Goal: Communication & Community: Answer question/provide support

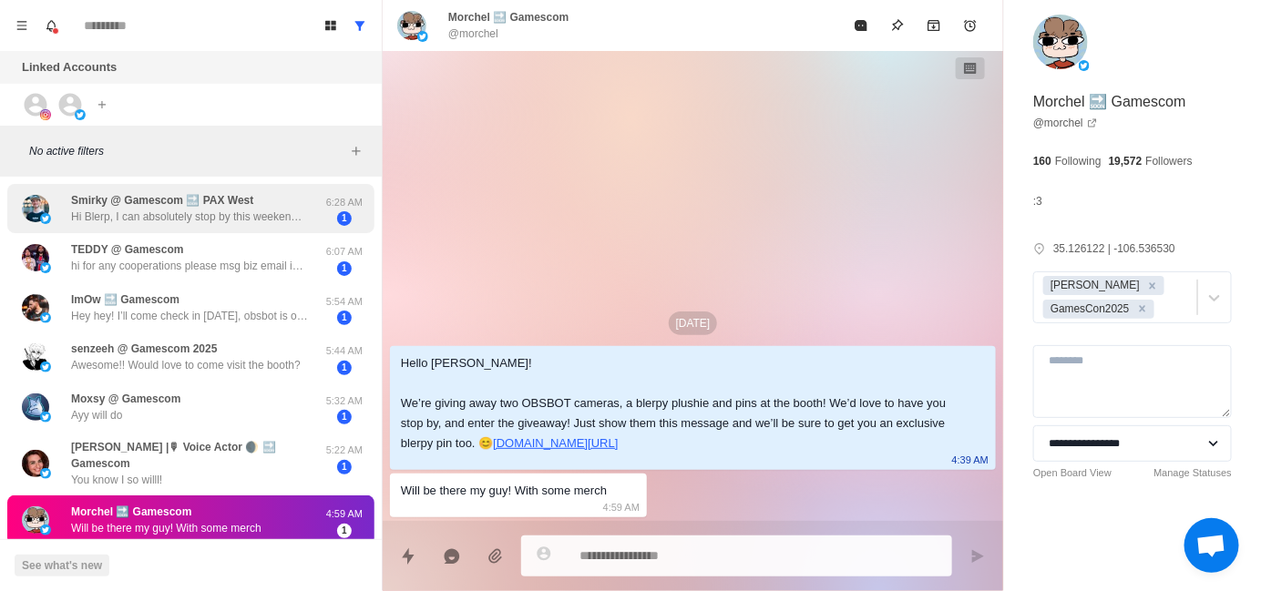
click at [183, 216] on p "Hi Blerp, I can absolutely stop by this weekend! I’m around all day [DATE] and …" at bounding box center [189, 217] width 237 height 16
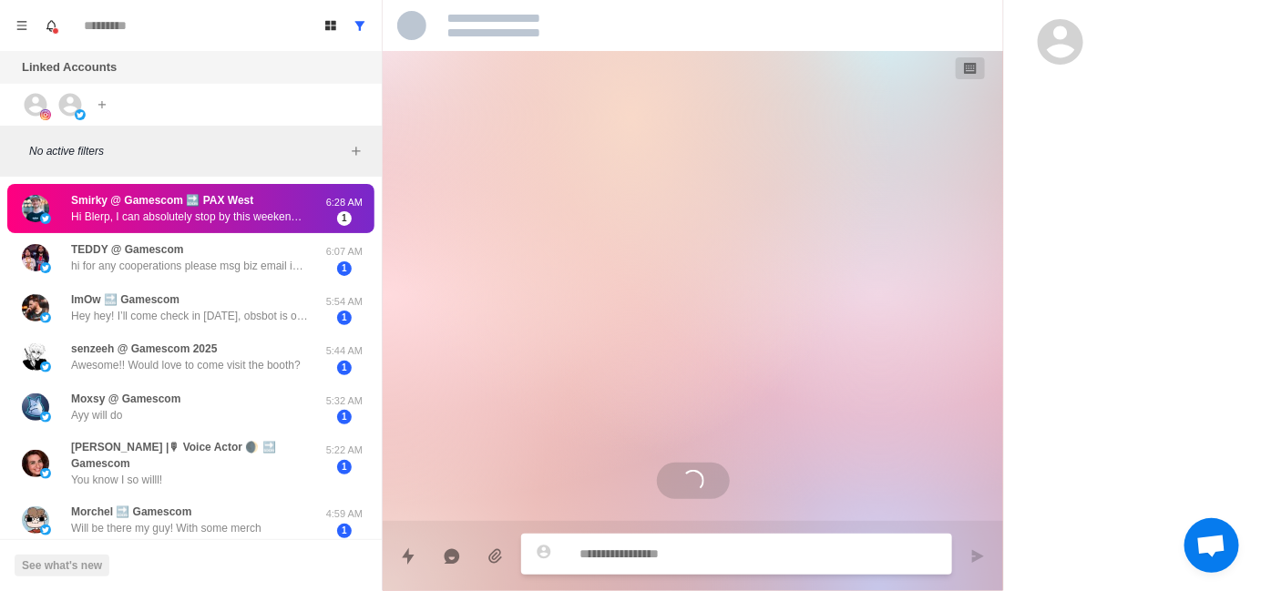
scroll to position [2215, 0]
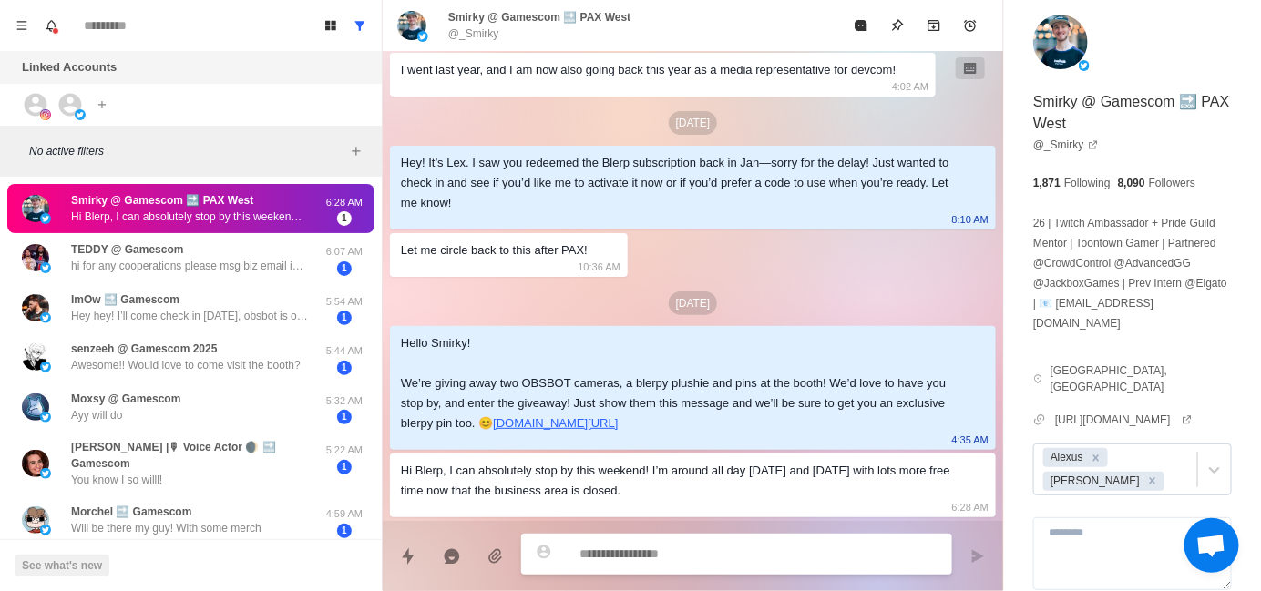
type textarea "*"
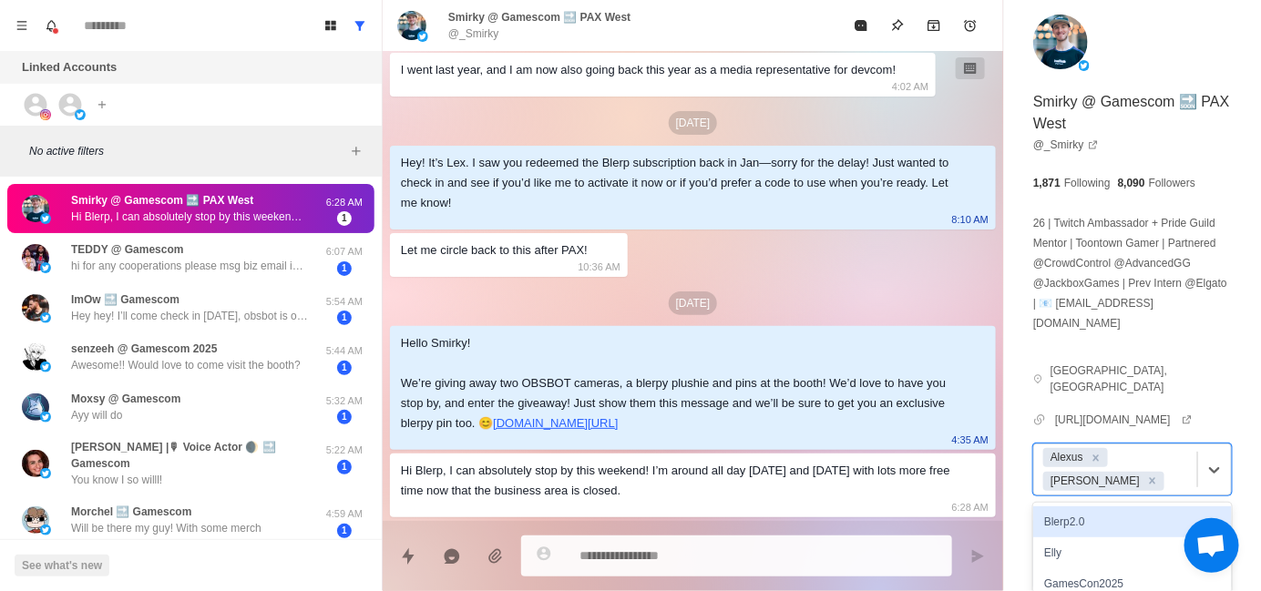
click at [1168, 471] on div at bounding box center [1178, 481] width 20 height 20
type input "**"
click at [1082, 507] on div "GamesCon2025" at bounding box center [1132, 522] width 199 height 31
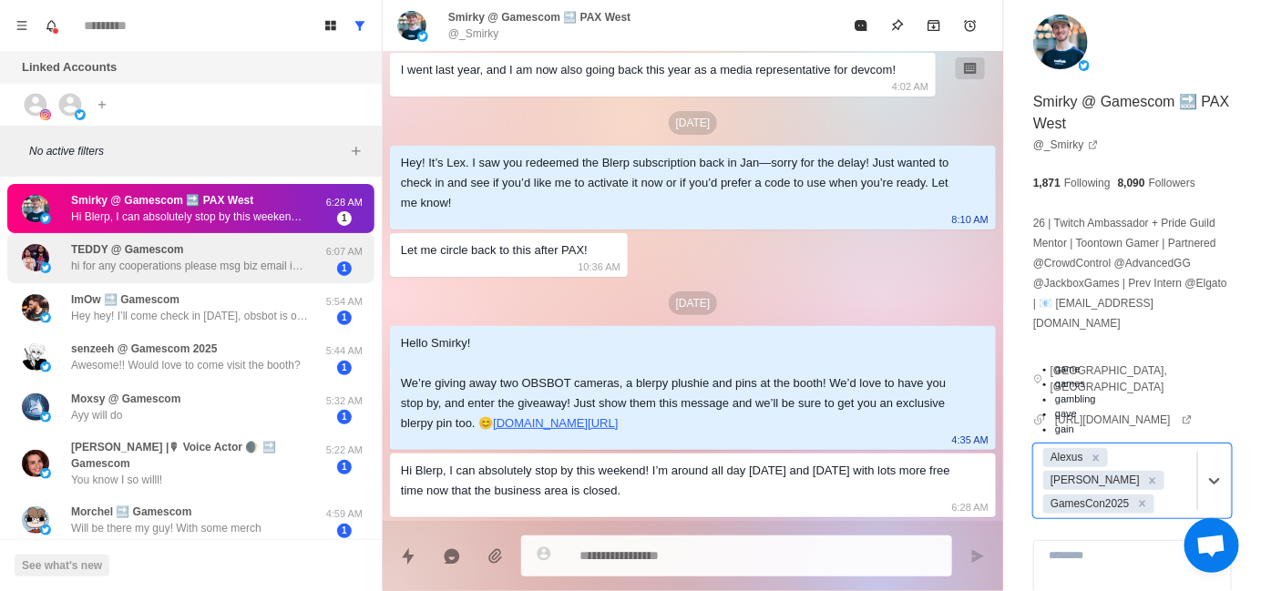
click at [223, 253] on div "TEDDY @ Gamescom hi for any cooperations please msg biz email in bio! thanks" at bounding box center [189, 257] width 237 height 33
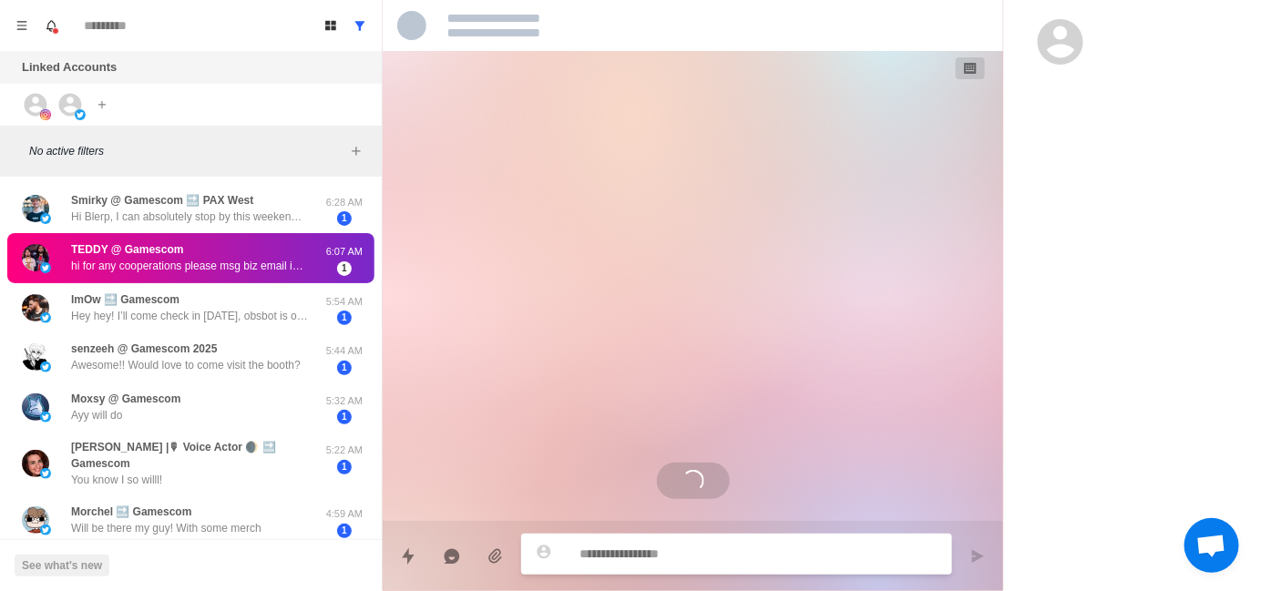
scroll to position [0, 0]
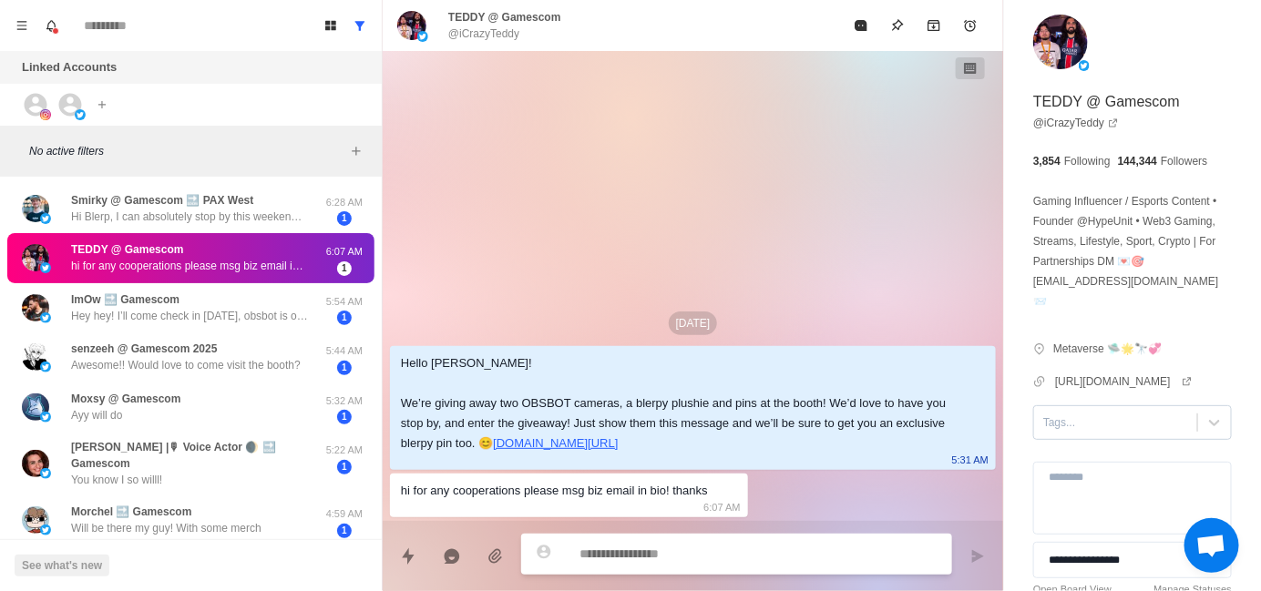
type textarea "*"
click at [1054, 413] on div at bounding box center [1115, 423] width 145 height 20
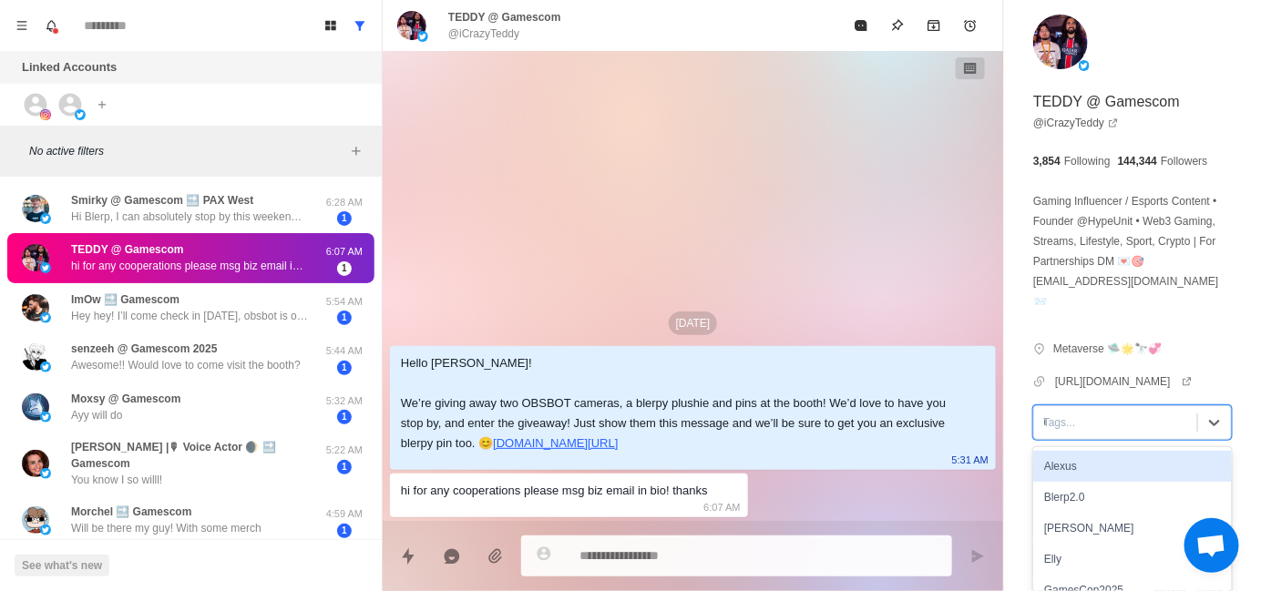
type input "**"
click at [1107, 451] on div "GamesCon2025" at bounding box center [1132, 466] width 199 height 31
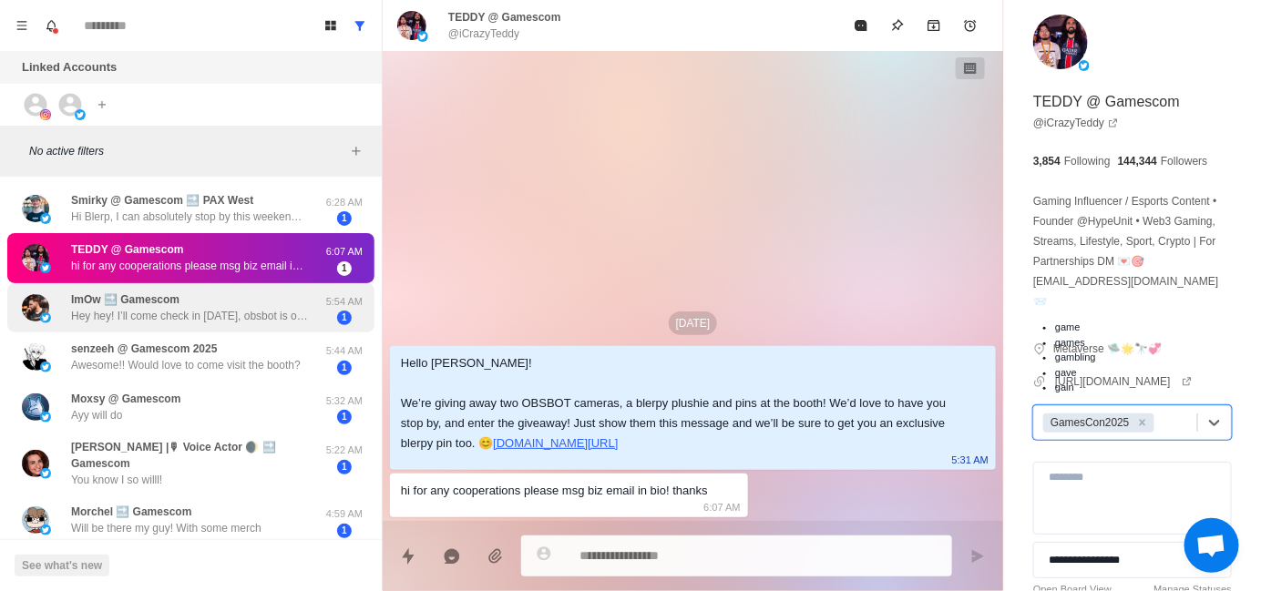
click at [213, 318] on p "Hey hey! I’ll come check in [DATE], obsbot is one of my sponsors so if I win le…" at bounding box center [189, 316] width 237 height 16
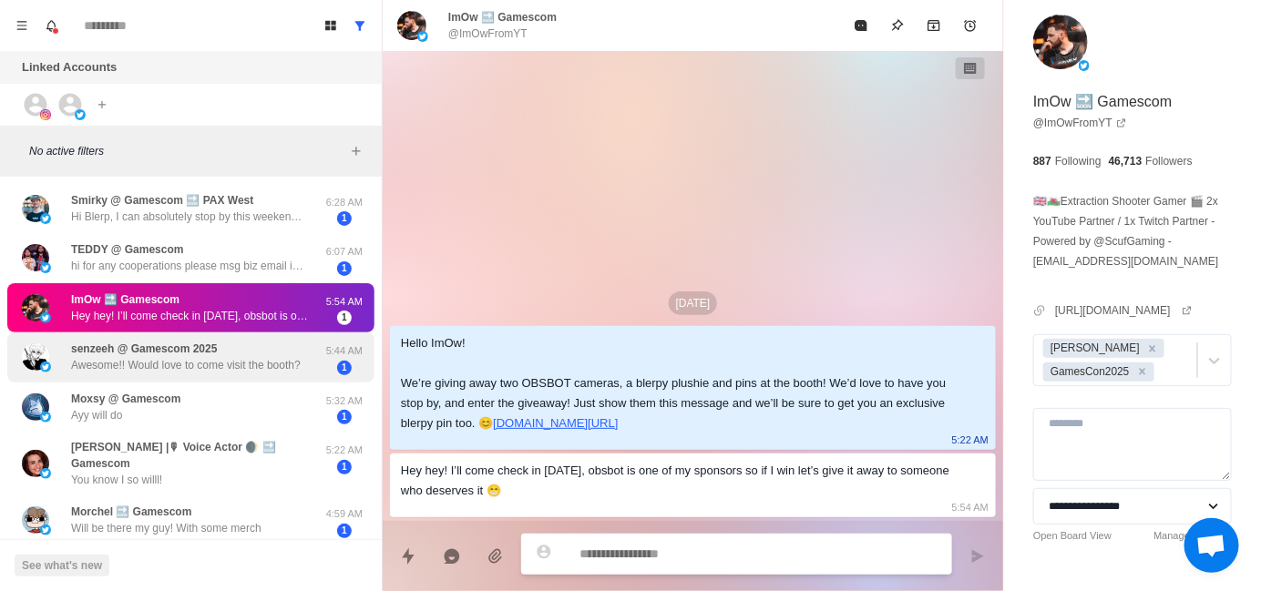
click at [219, 362] on p "Awesome!! Would love to come visit the booth?" at bounding box center [186, 365] width 230 height 16
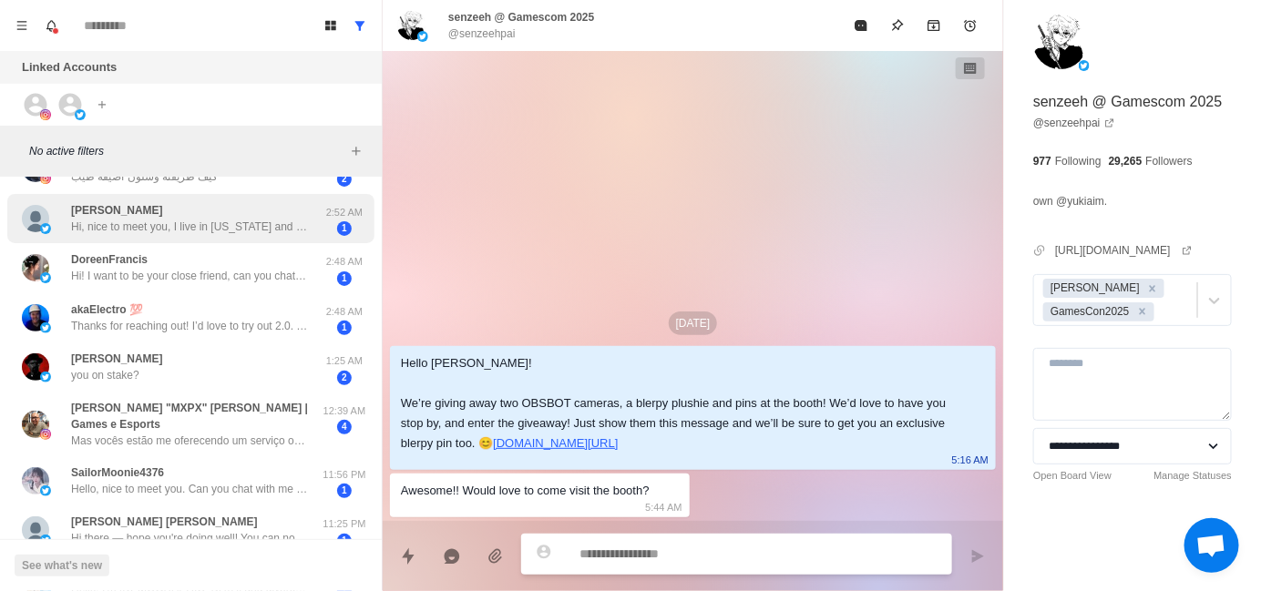
scroll to position [456, 0]
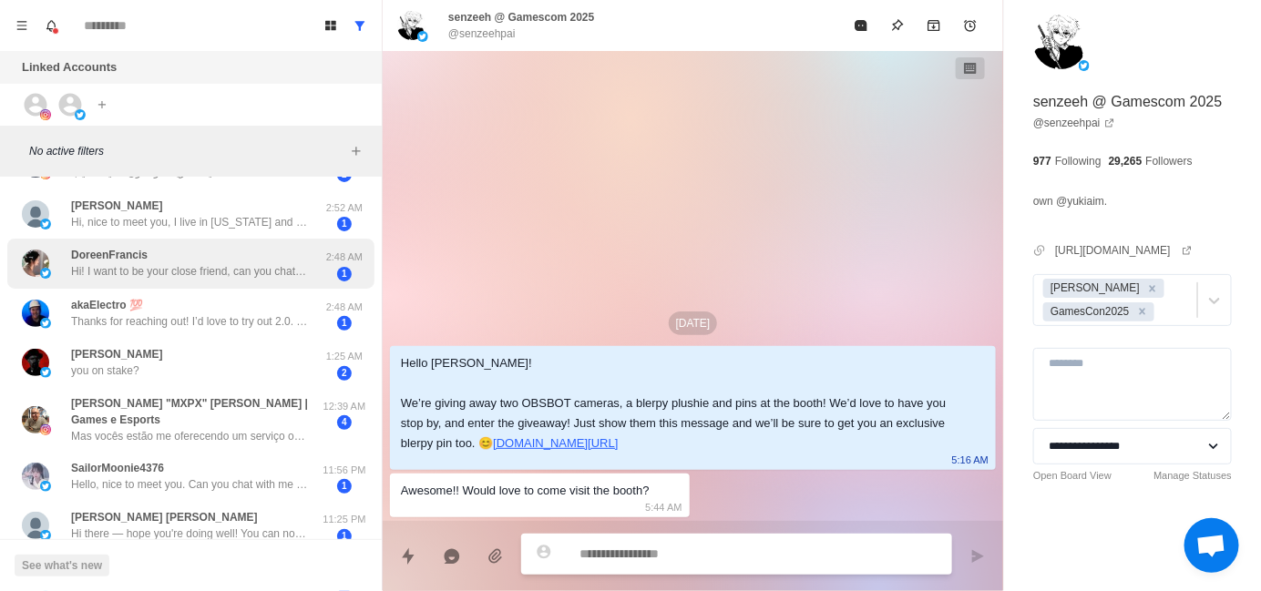
click at [197, 273] on p "Hi! I want to be your close friend, can you chat with me?" at bounding box center [189, 271] width 237 height 16
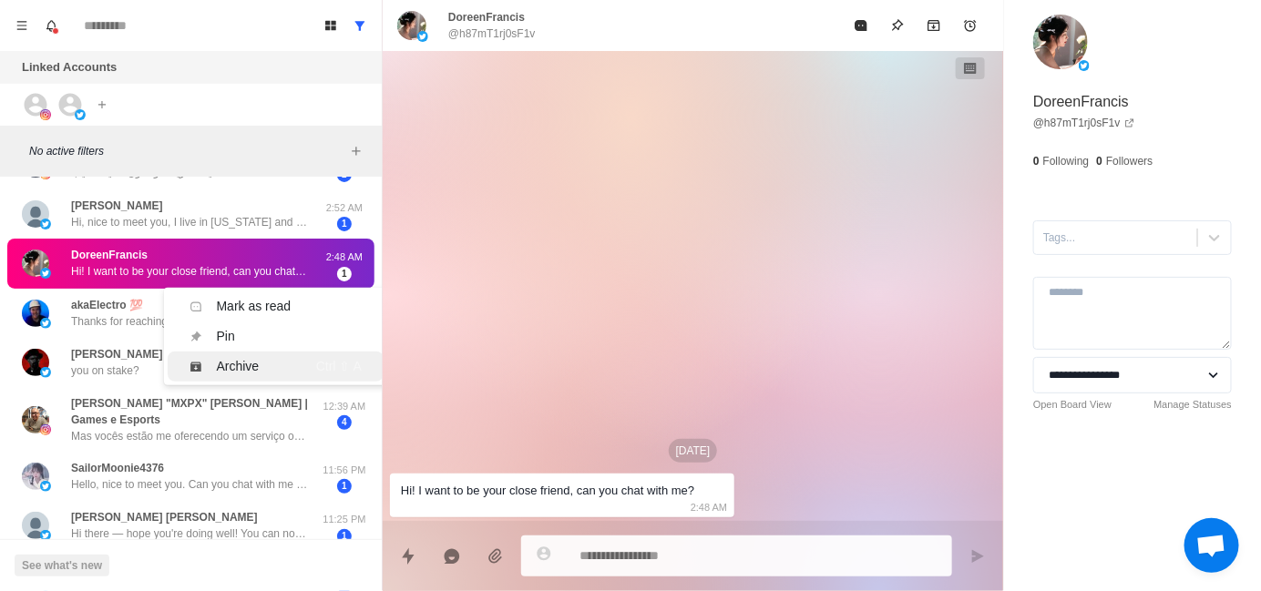
click at [240, 357] on div "Archive" at bounding box center [238, 366] width 43 height 19
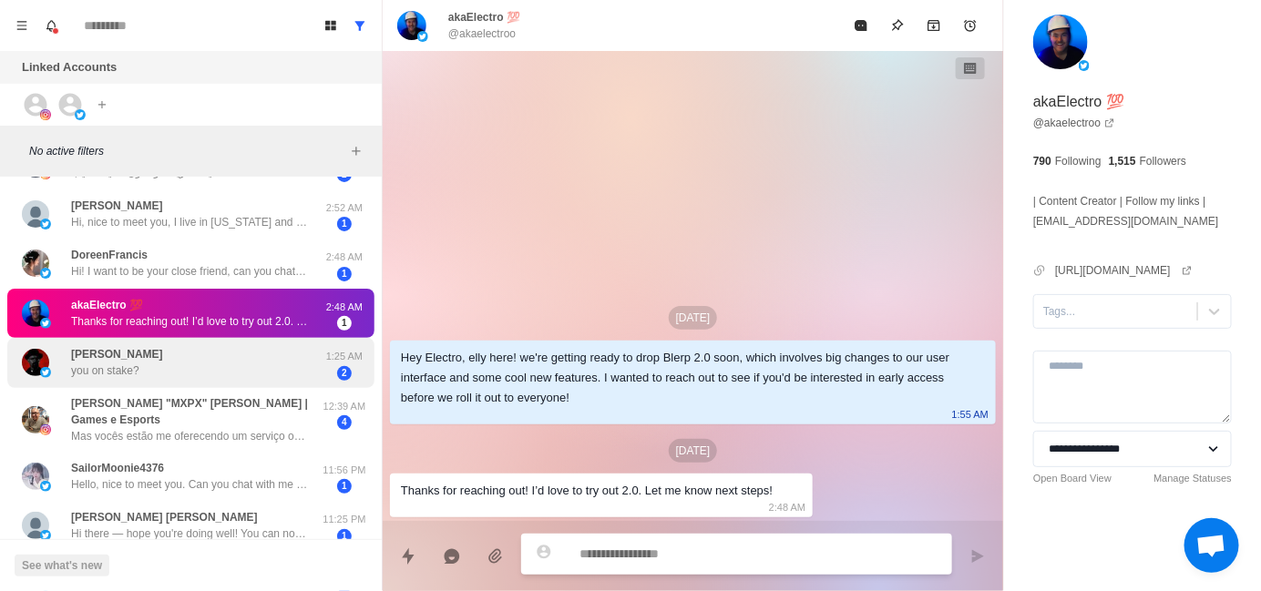
click at [207, 356] on div "[PERSON_NAME] you on stake?" at bounding box center [172, 363] width 300 height 36
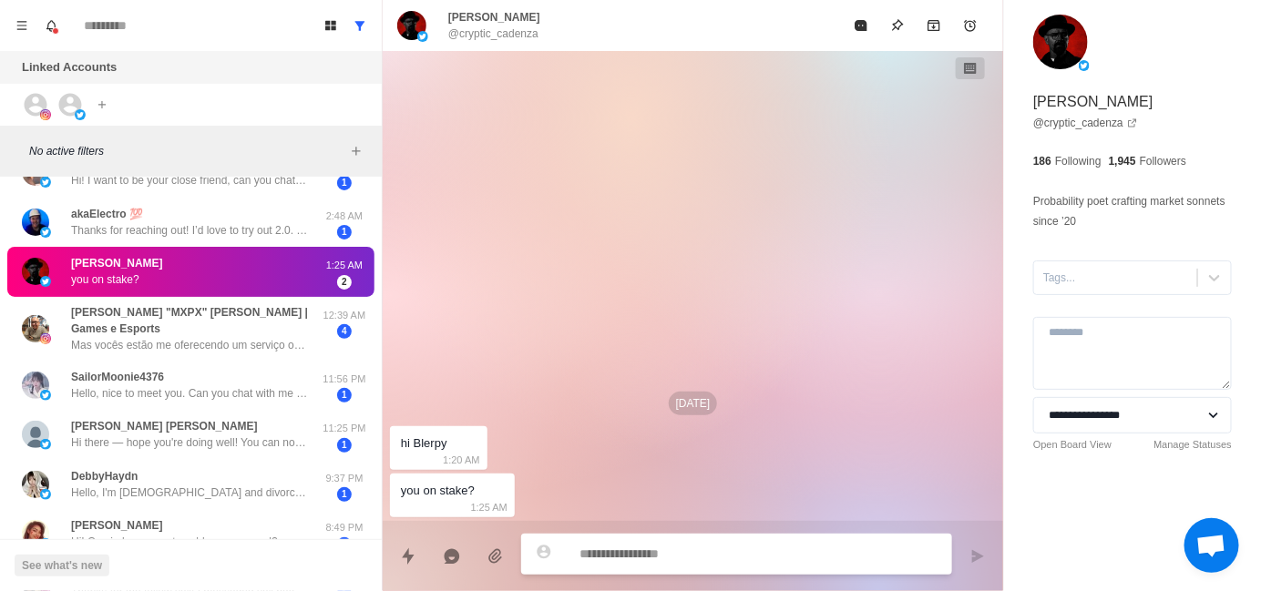
scroll to position [497, 0]
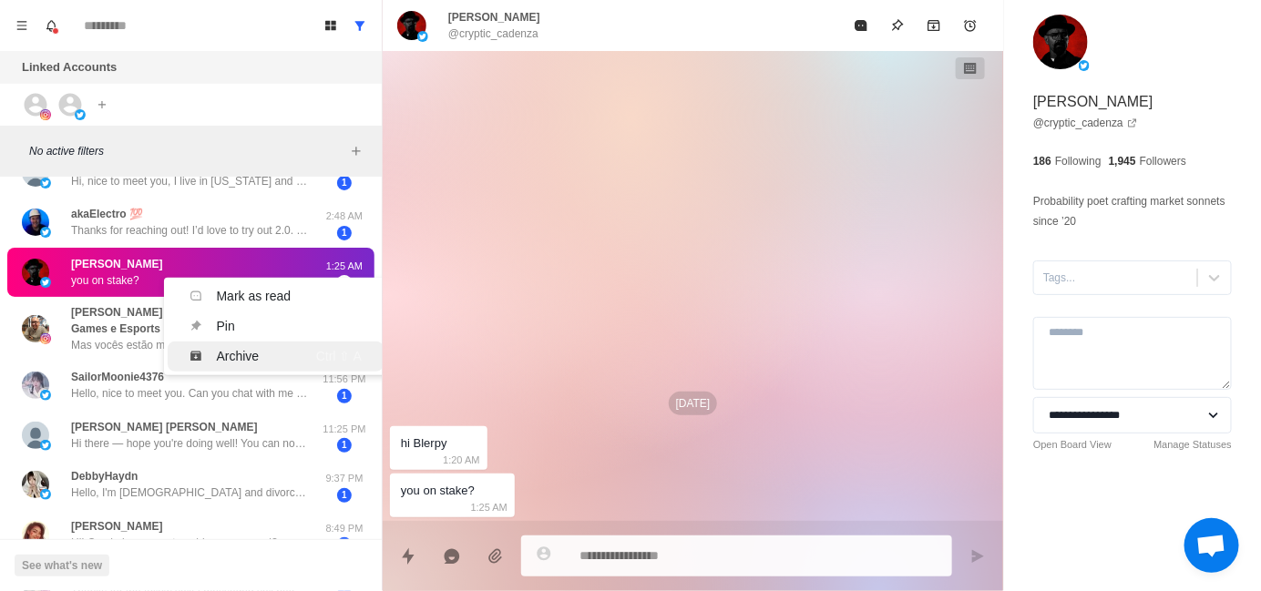
click at [218, 347] on div "Archive" at bounding box center [238, 356] width 43 height 19
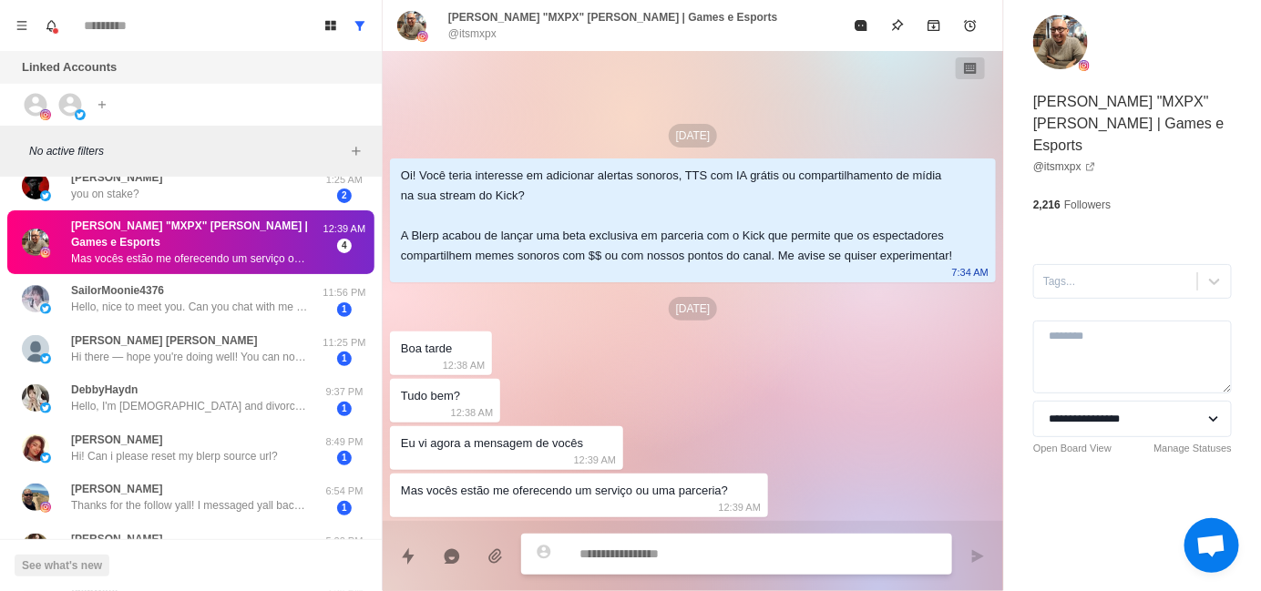
scroll to position [588, 0]
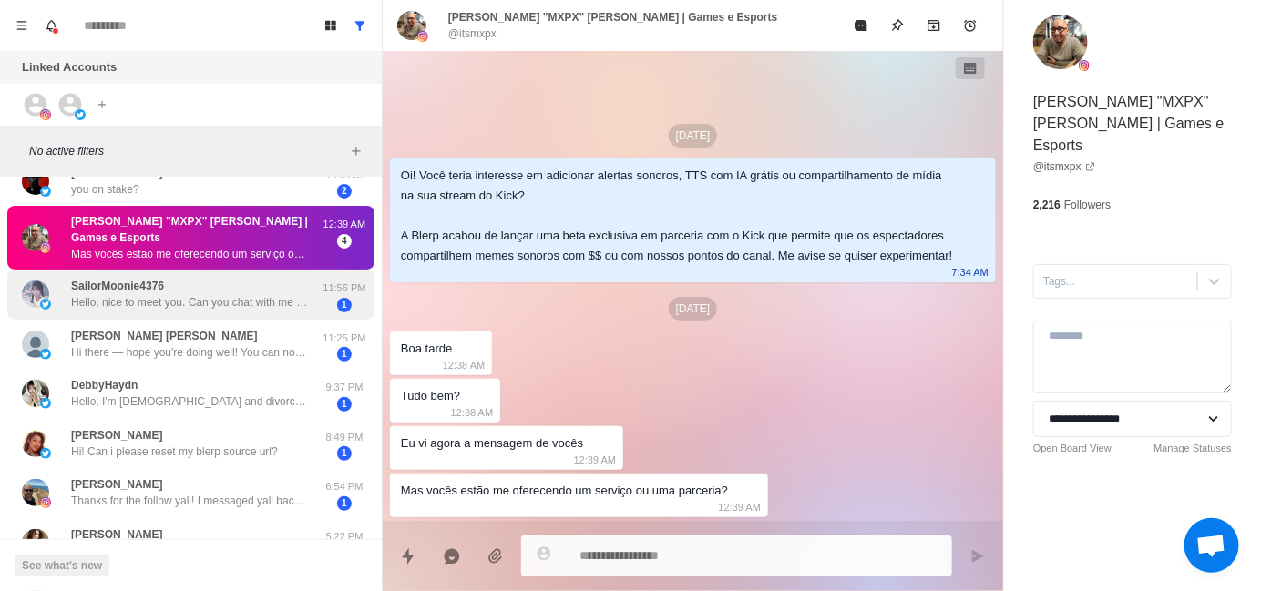
click at [211, 294] on p "Hello, nice to meet you. Can you chat with me for a few minutes?" at bounding box center [189, 302] width 237 height 16
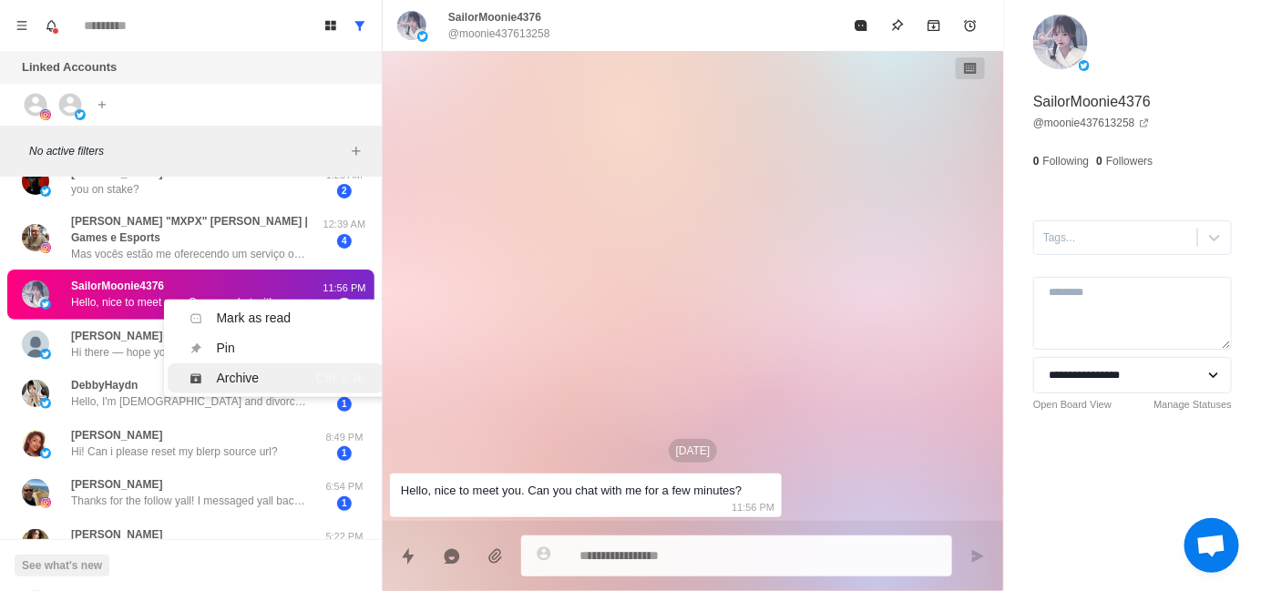
click at [246, 370] on div "Archive" at bounding box center [238, 378] width 43 height 19
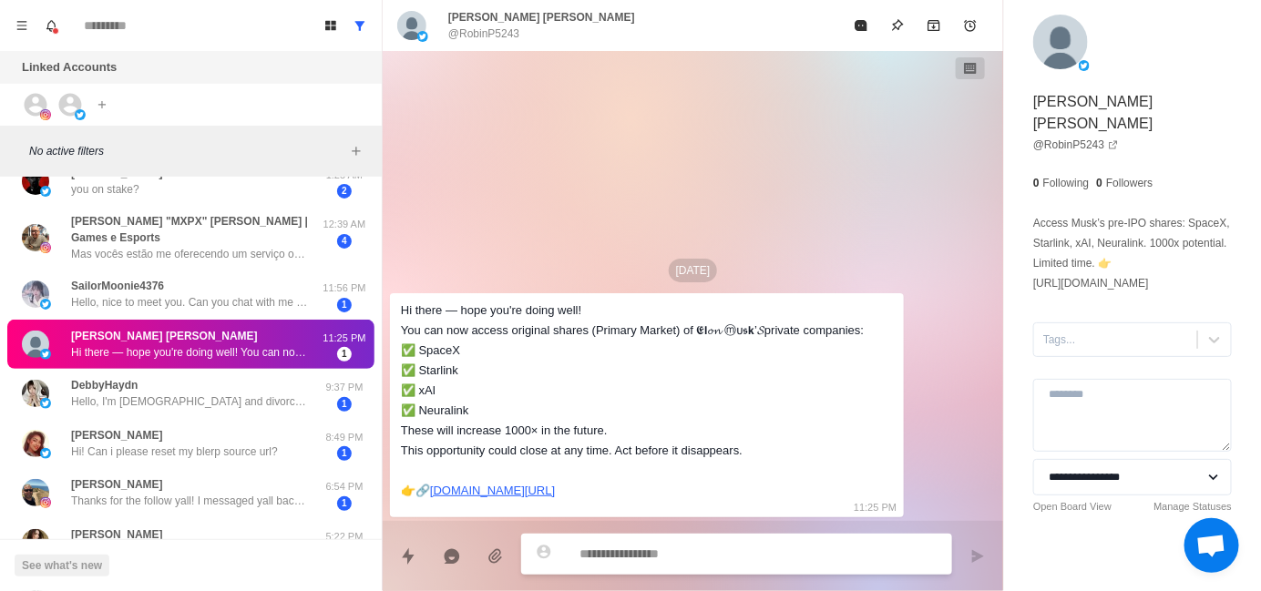
scroll to position [538, 0]
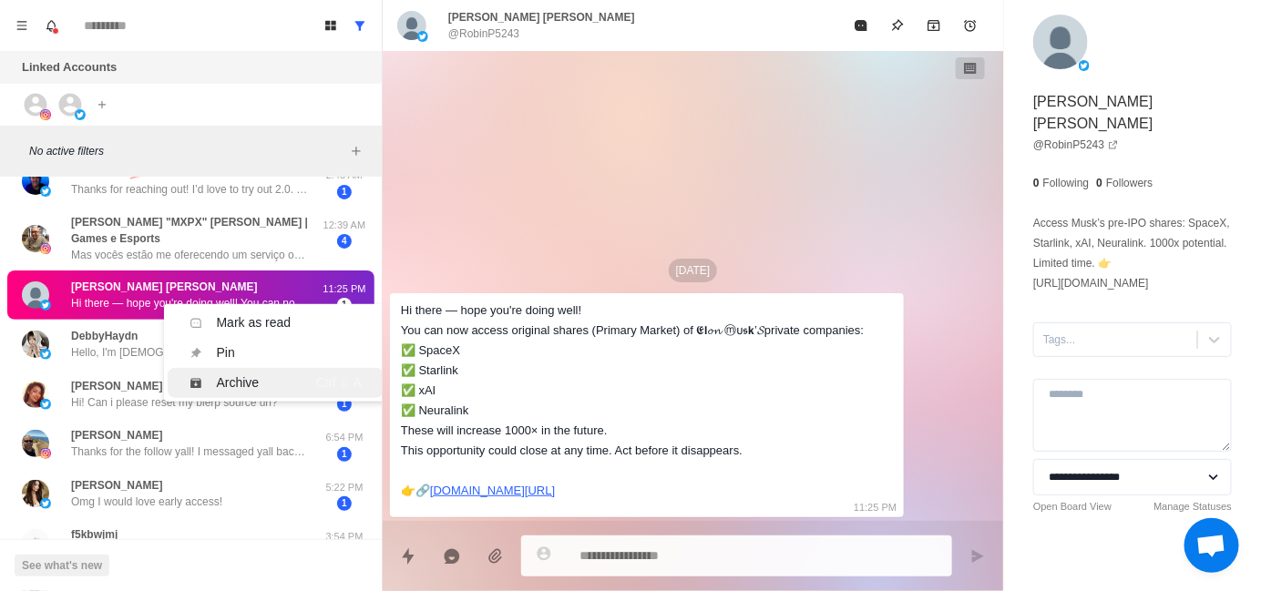
click at [241, 374] on div "Archive" at bounding box center [238, 383] width 43 height 19
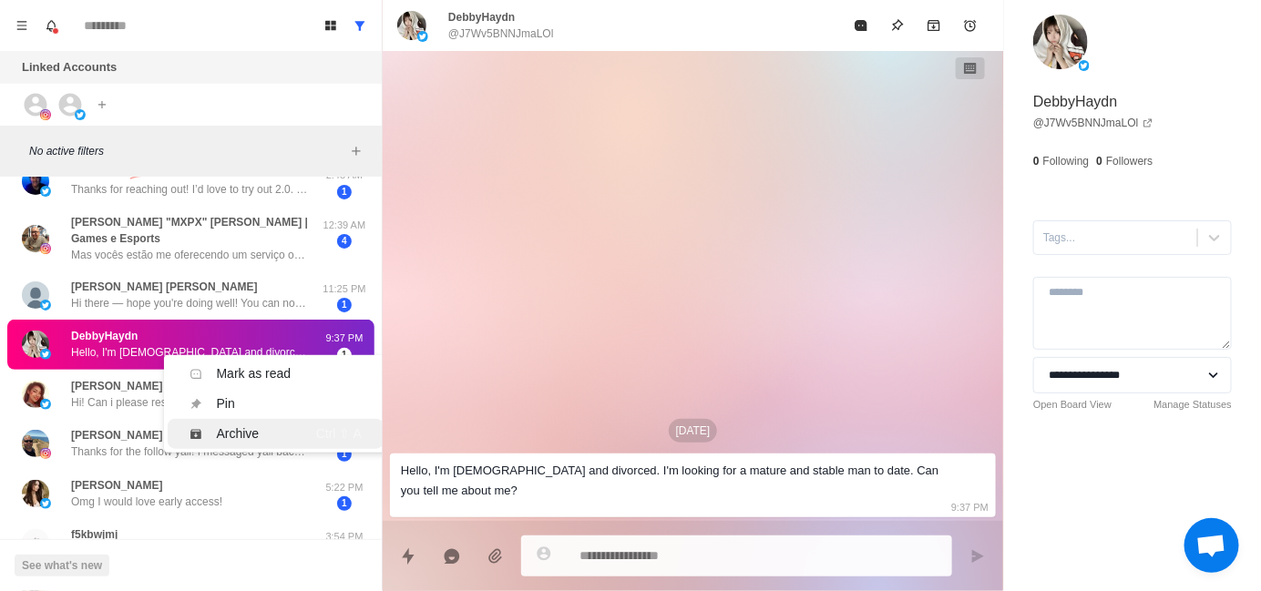
click at [282, 425] on div "Archive" at bounding box center [241, 434] width 103 height 19
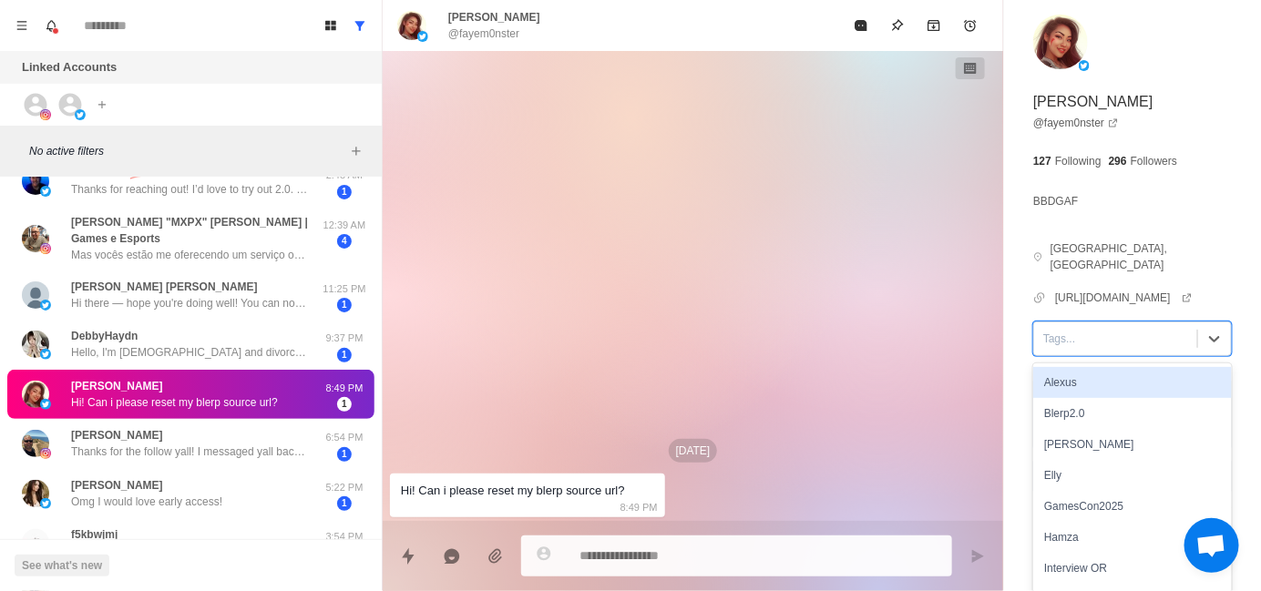
click at [1091, 329] on div at bounding box center [1115, 339] width 145 height 20
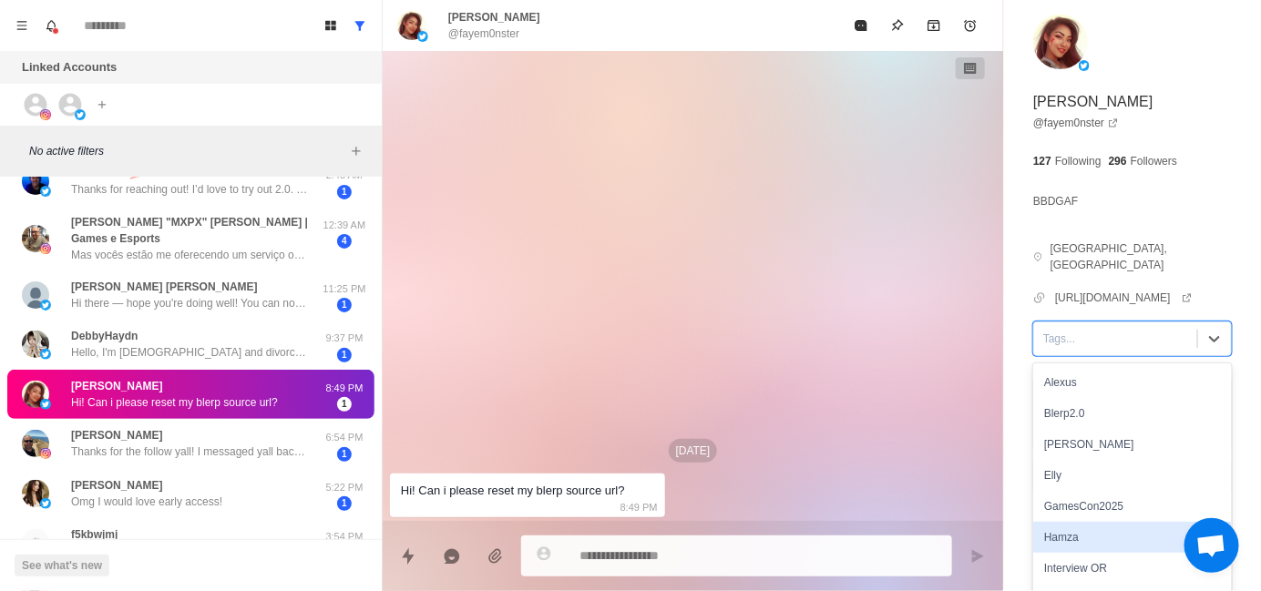
type textarea "*"
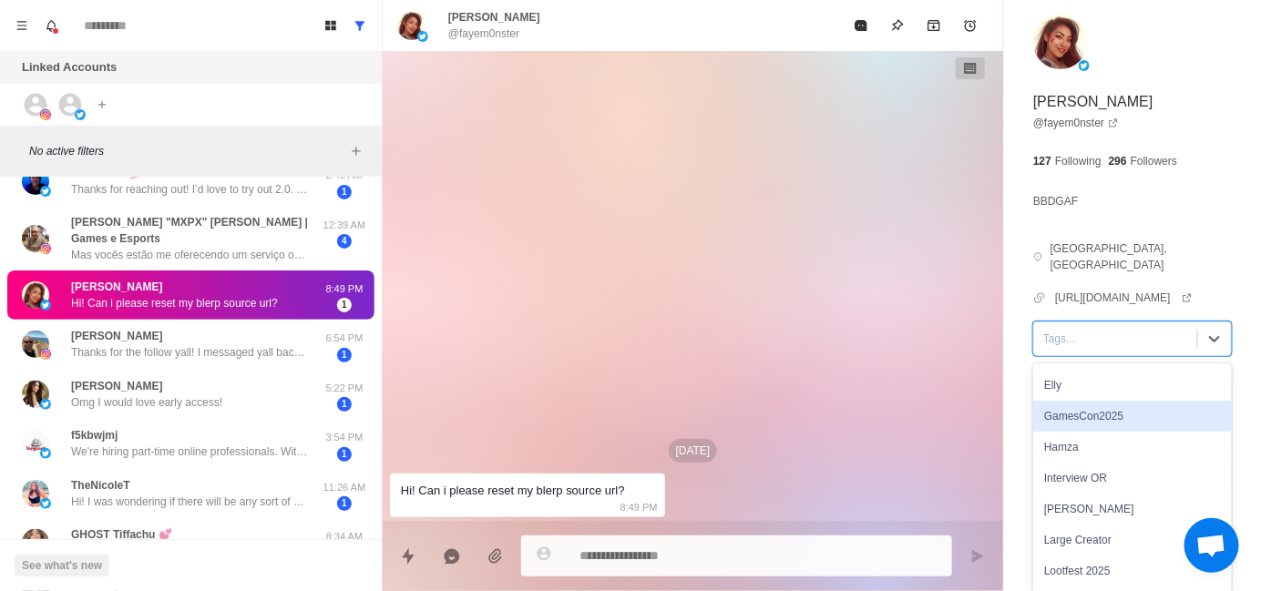
scroll to position [91, 0]
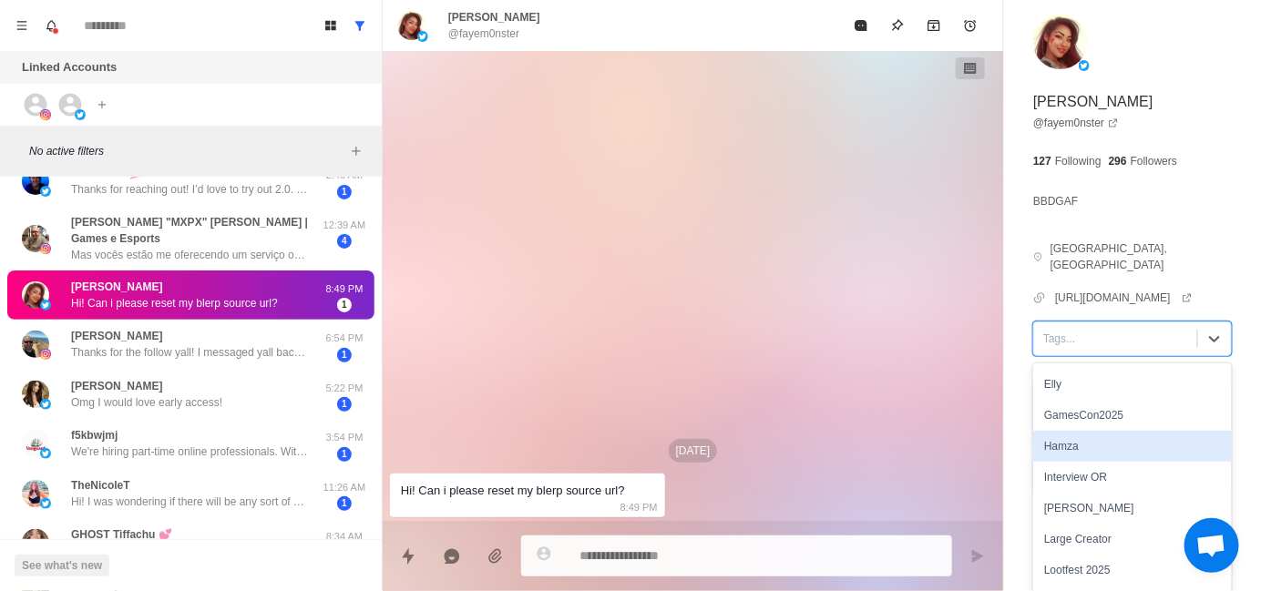
type input "*"
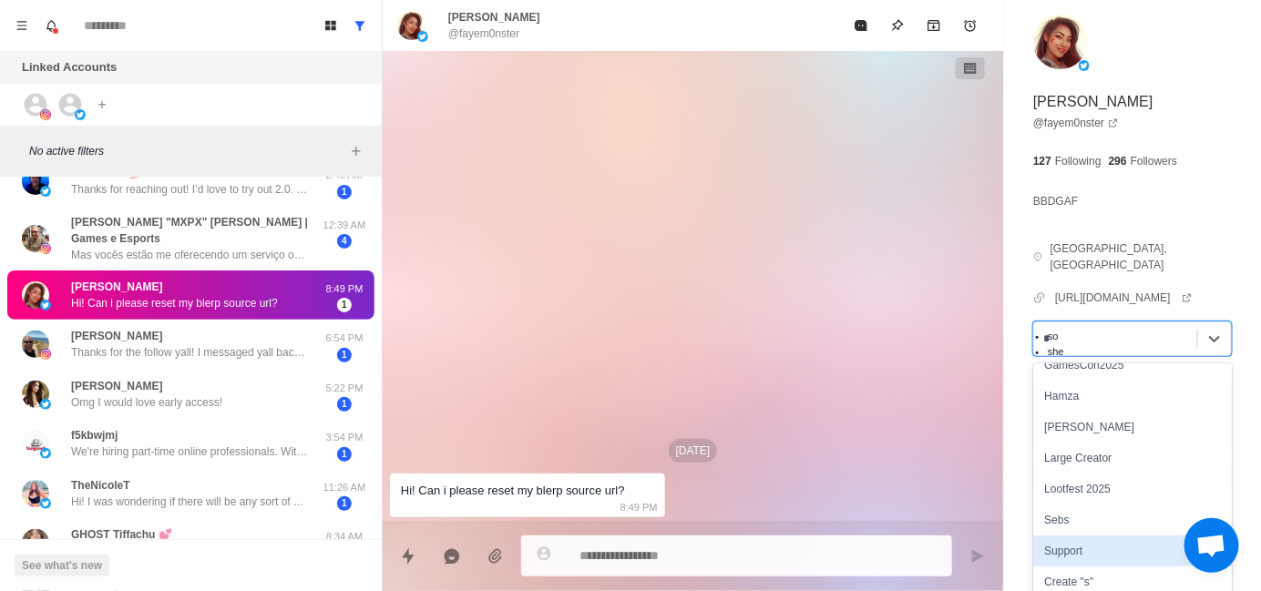
click at [1119, 536] on div "Support" at bounding box center [1132, 551] width 199 height 31
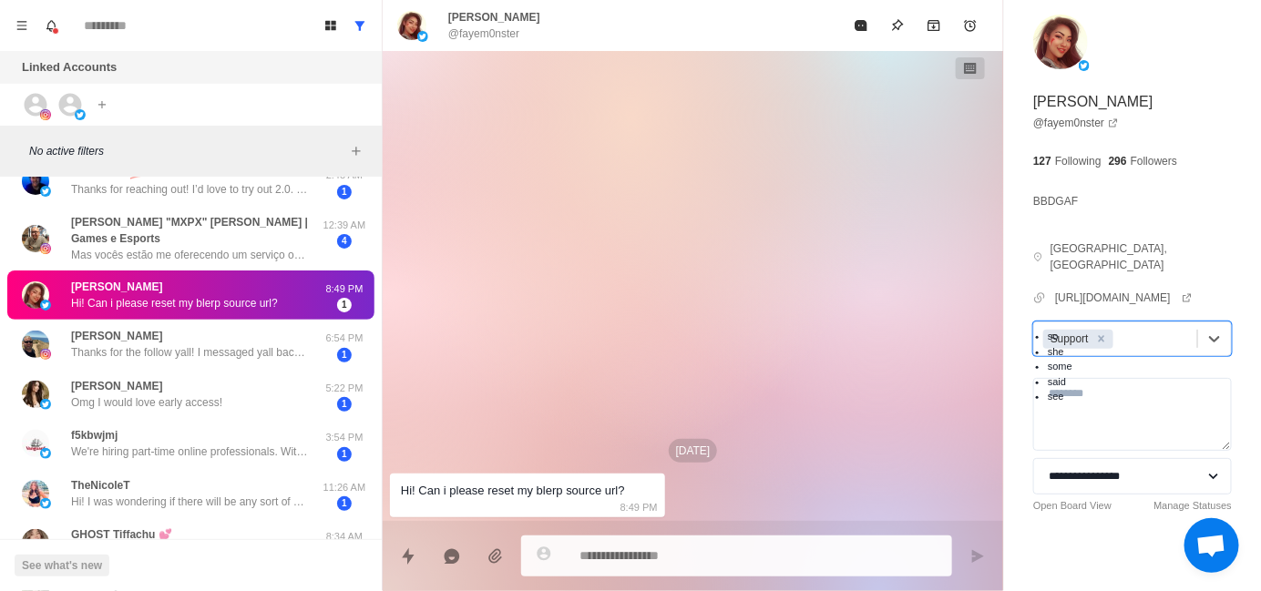
click at [625, 205] on div "[DATE] Hi! Can i please reset my blerp source url? 8:49 PM" at bounding box center [693, 286] width 621 height 470
click at [1143, 329] on div at bounding box center [1152, 339] width 71 height 20
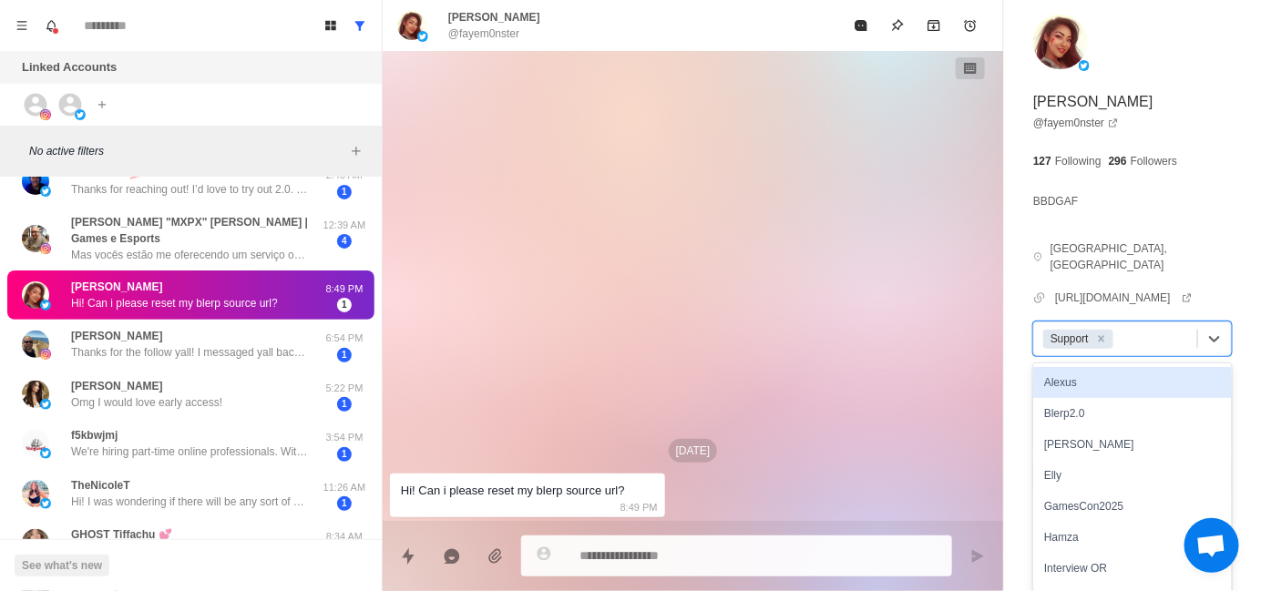
click at [1138, 367] on div "Alexus" at bounding box center [1132, 382] width 199 height 31
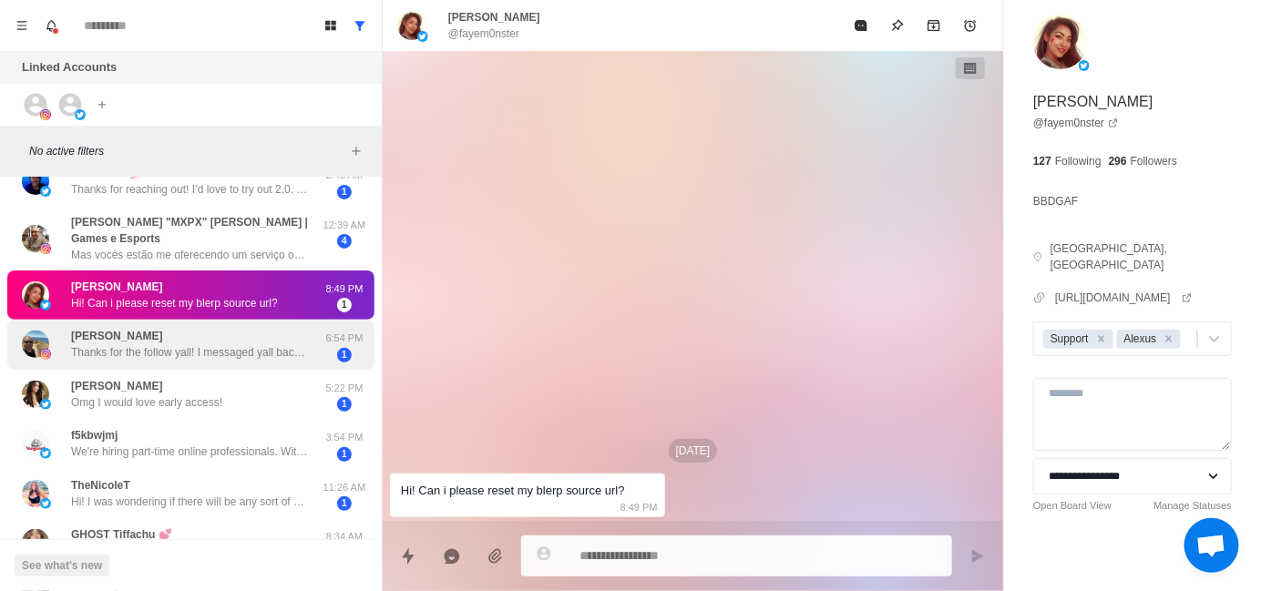
click at [199, 328] on div "[PERSON_NAME] Thanks for the follow yall! I messaged yall back on Twitter a whi…" at bounding box center [189, 344] width 237 height 33
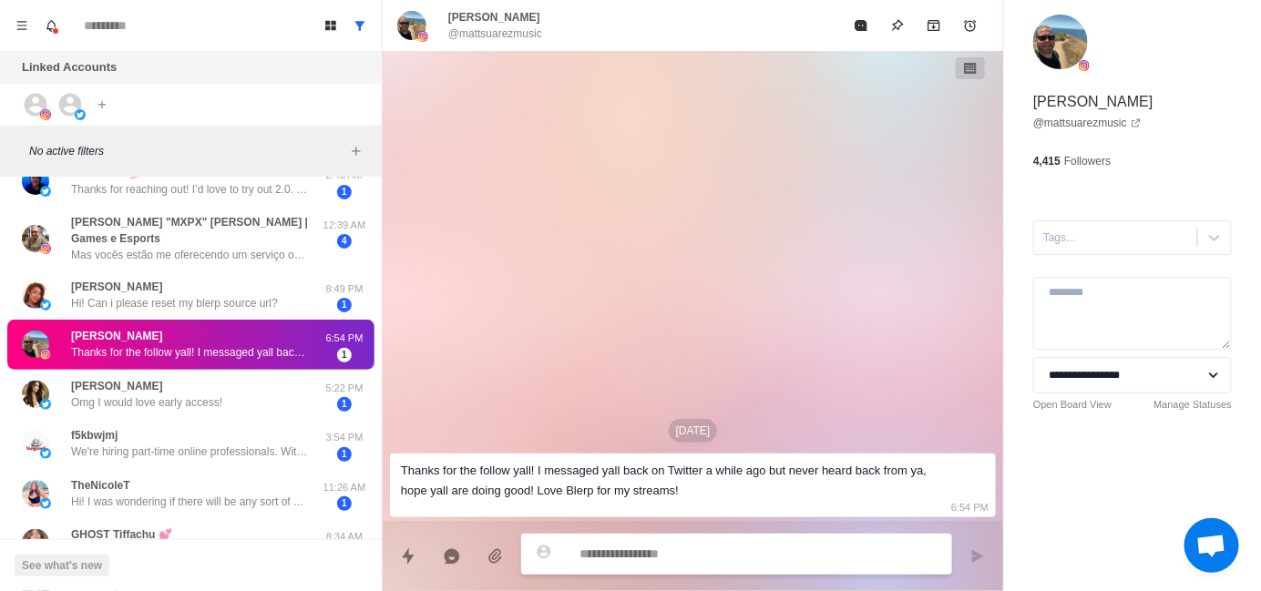
scroll to position [0, 0]
click at [682, 550] on textarea at bounding box center [759, 554] width 358 height 26
click at [682, 545] on textarea at bounding box center [759, 554] width 358 height 26
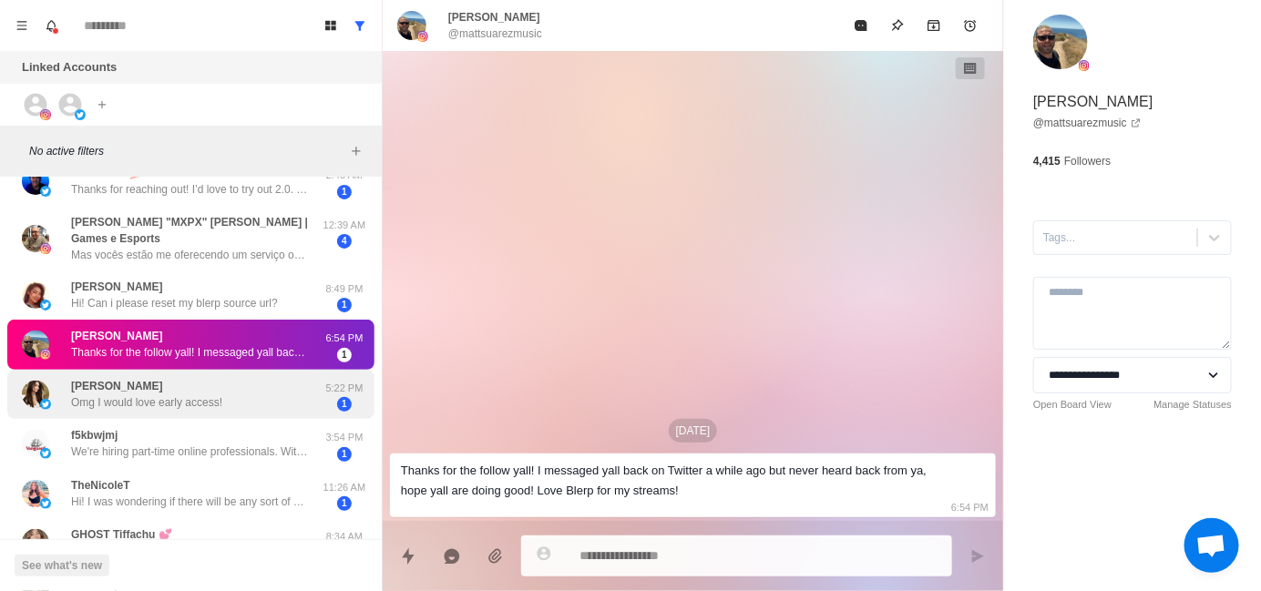
click at [225, 377] on div "[PERSON_NAME] Omg I would love early access!" at bounding box center [172, 395] width 300 height 36
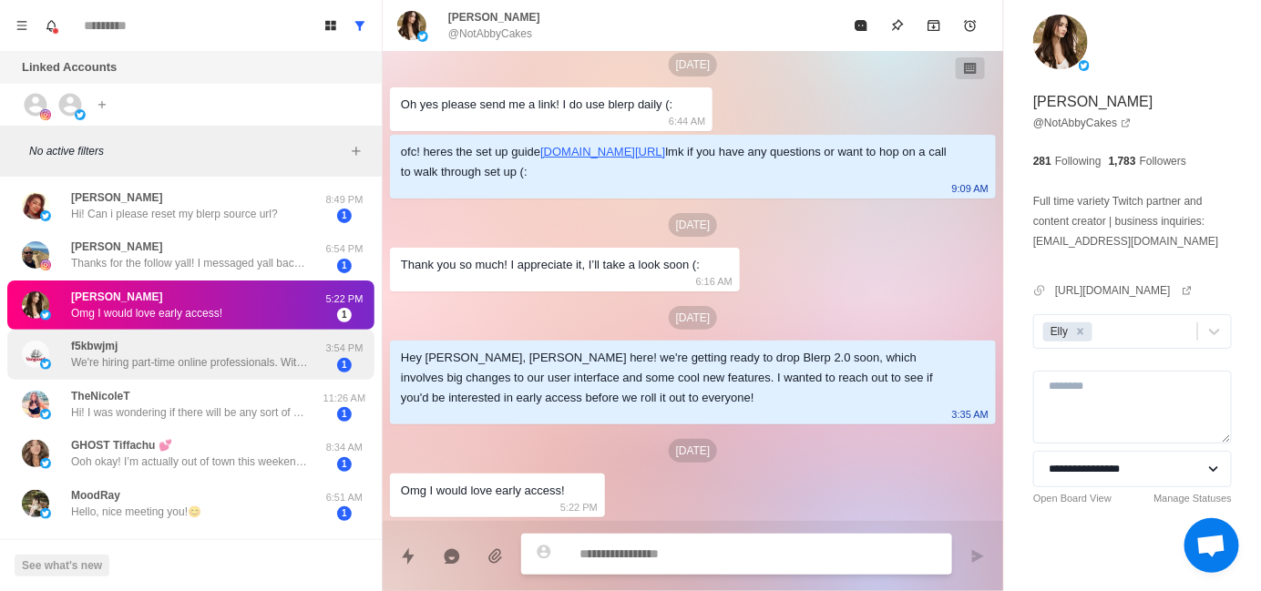
scroll to position [629, 0]
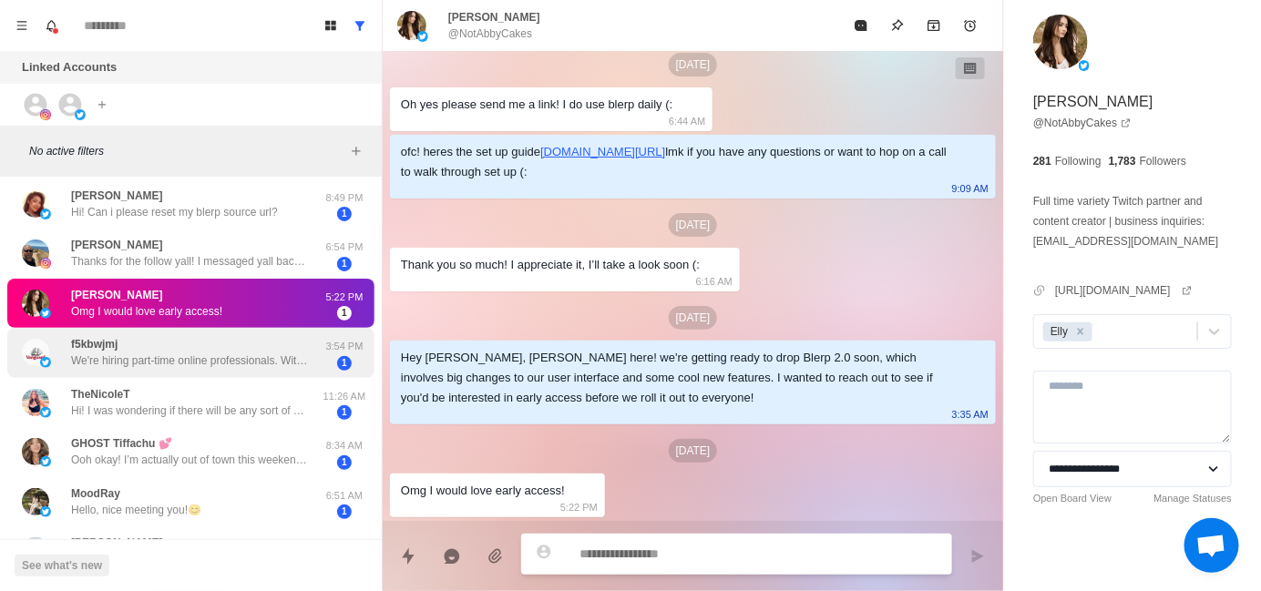
click at [187, 336] on div "f5kbwjmj We're hiring part-time online professionals. With just one click on yo…" at bounding box center [189, 352] width 237 height 33
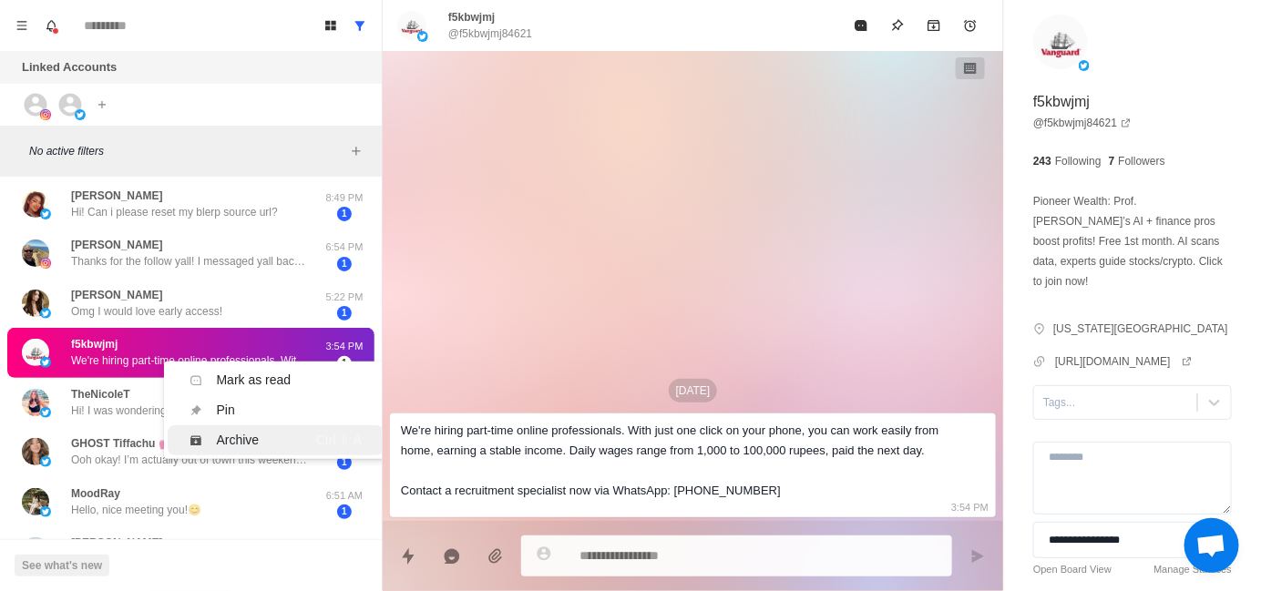
click at [240, 431] on div "Archive" at bounding box center [238, 440] width 43 height 19
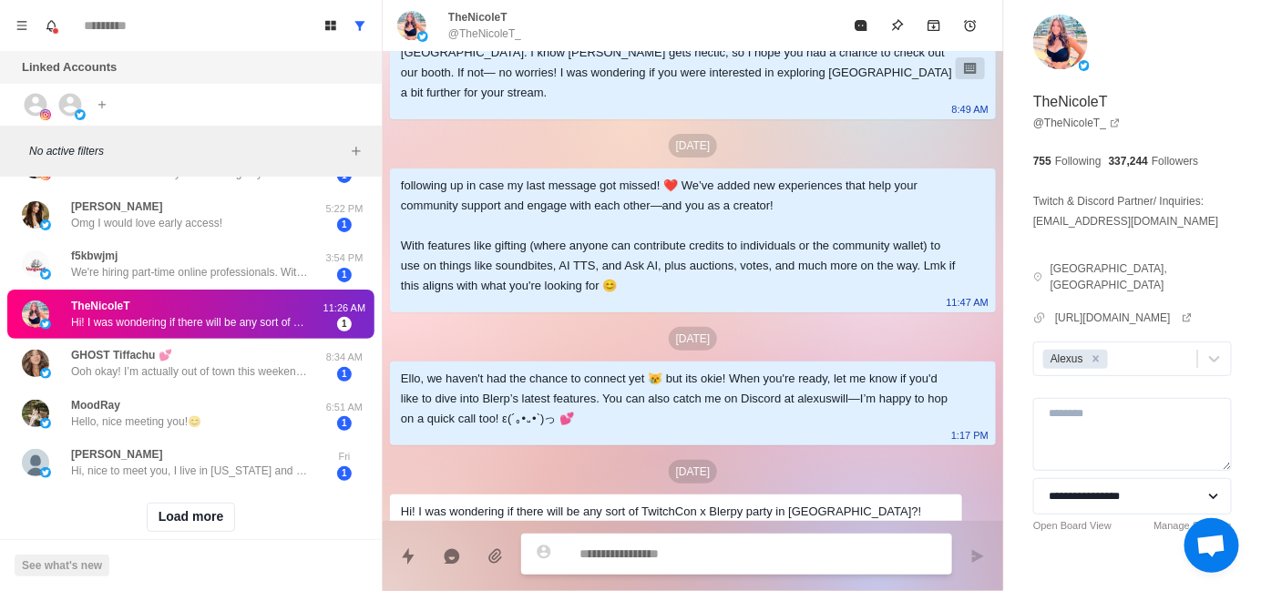
scroll to position [720, 0]
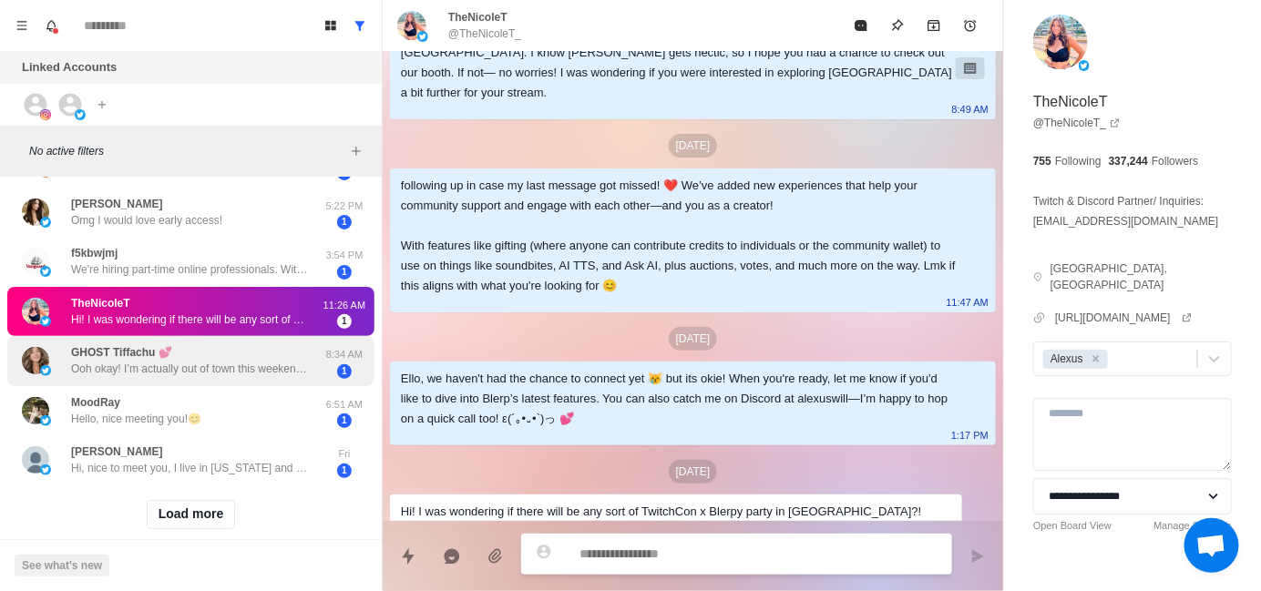
click at [219, 361] on p "Ooh okay! I’m actually out of town this weekend but I would love to take a look…" at bounding box center [189, 369] width 237 height 16
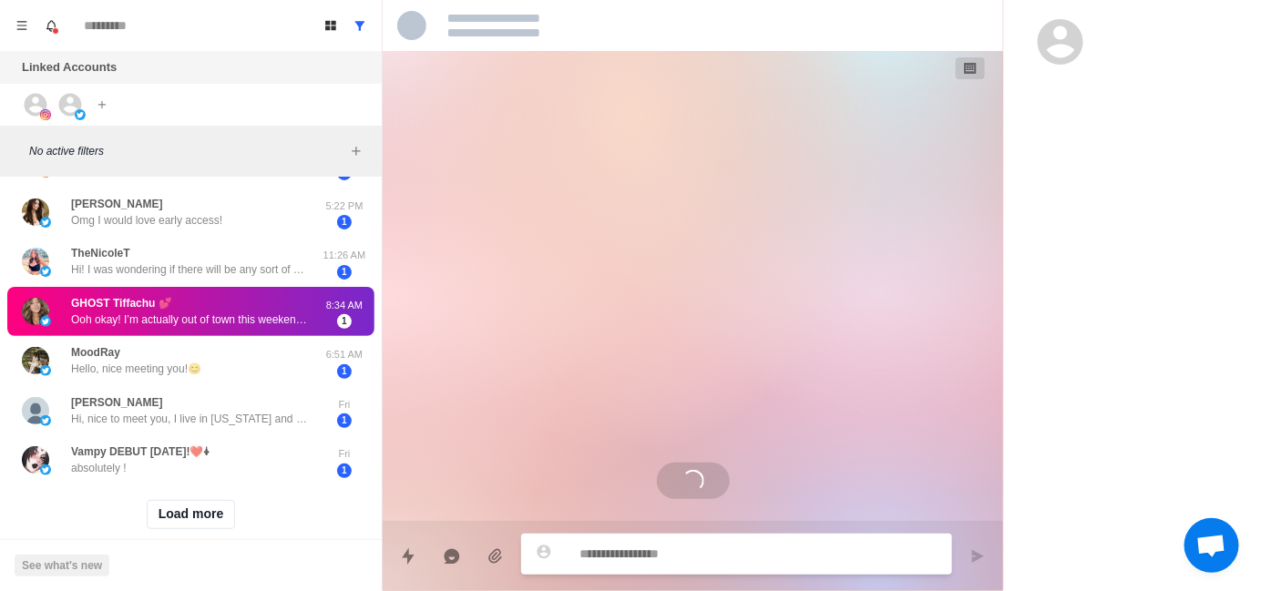
scroll to position [651, 0]
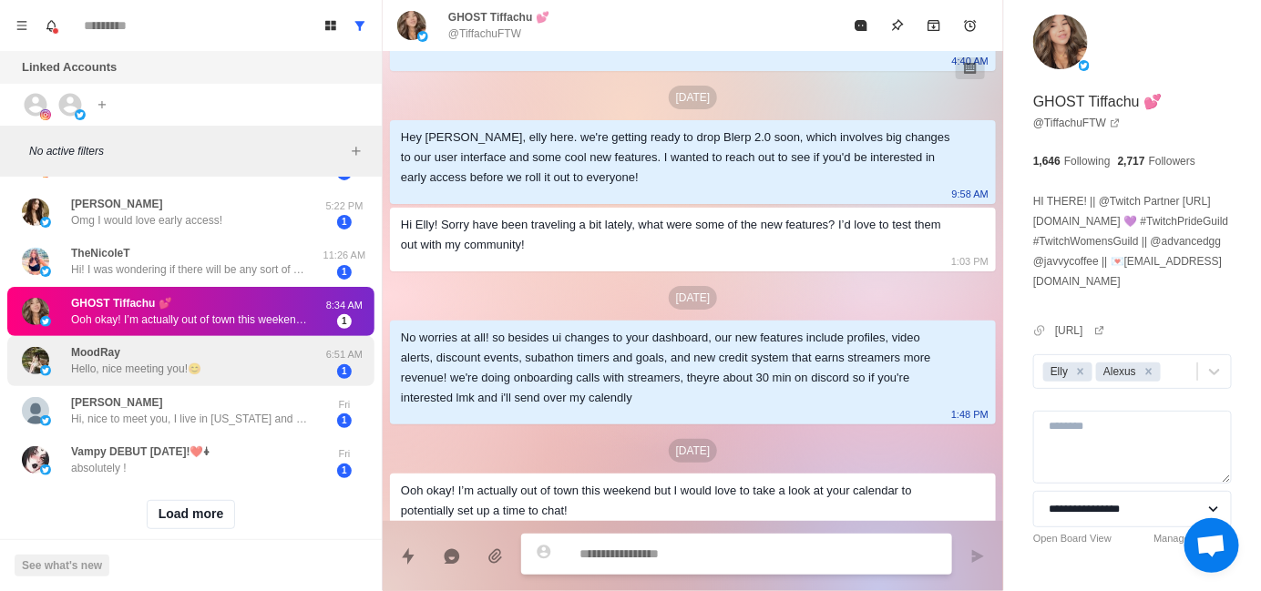
click at [216, 344] on div "MoodRay Hello, nice meeting you!😊" at bounding box center [172, 362] width 300 height 36
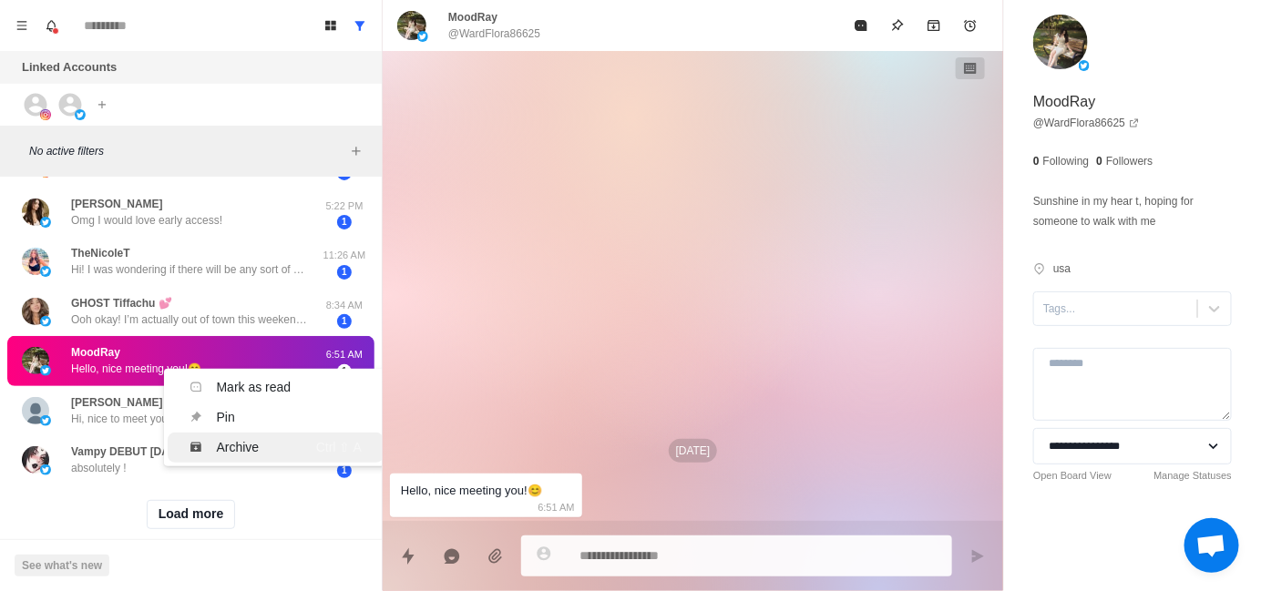
click at [249, 438] on div "Archive" at bounding box center [238, 447] width 43 height 19
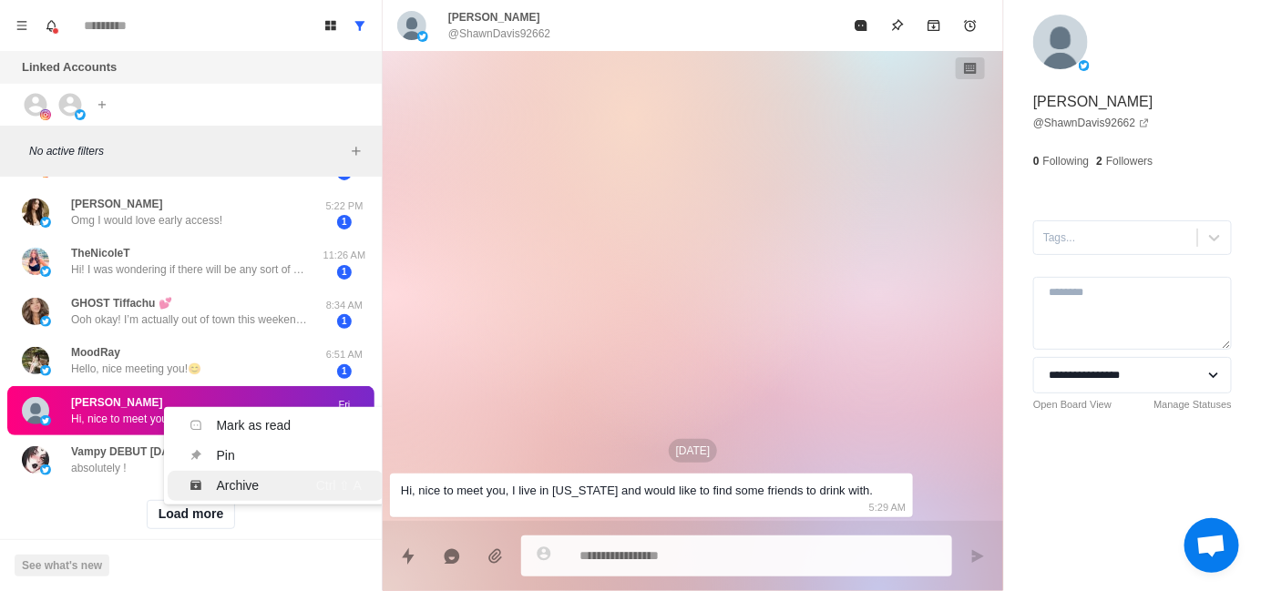
click at [256, 477] on div "Archive" at bounding box center [238, 486] width 43 height 19
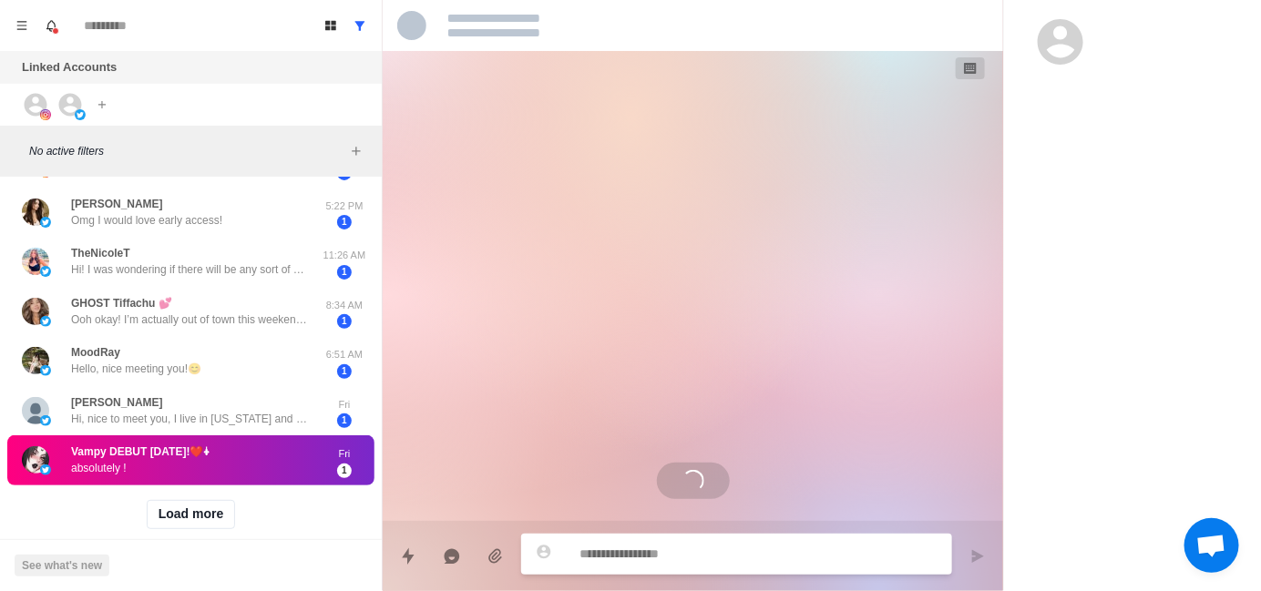
scroll to position [11, 0]
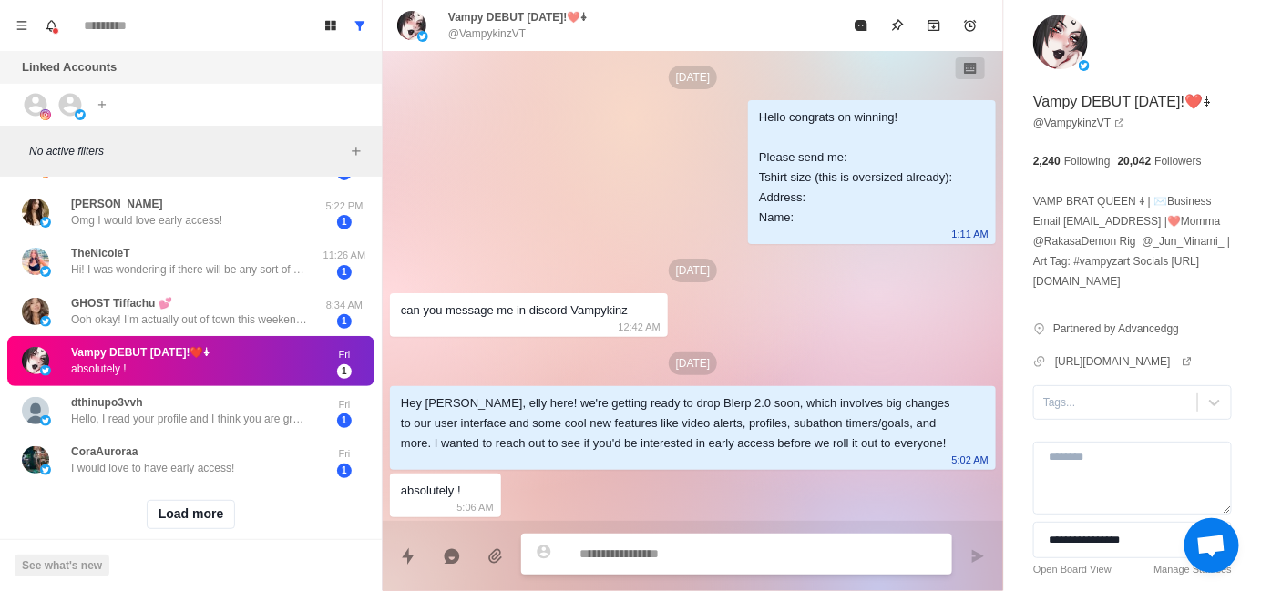
type textarea "*"
click at [1052, 458] on div "**********" at bounding box center [1132, 329] width 257 height 658
click at [1067, 413] on div at bounding box center [1115, 403] width 145 height 20
type input "*"
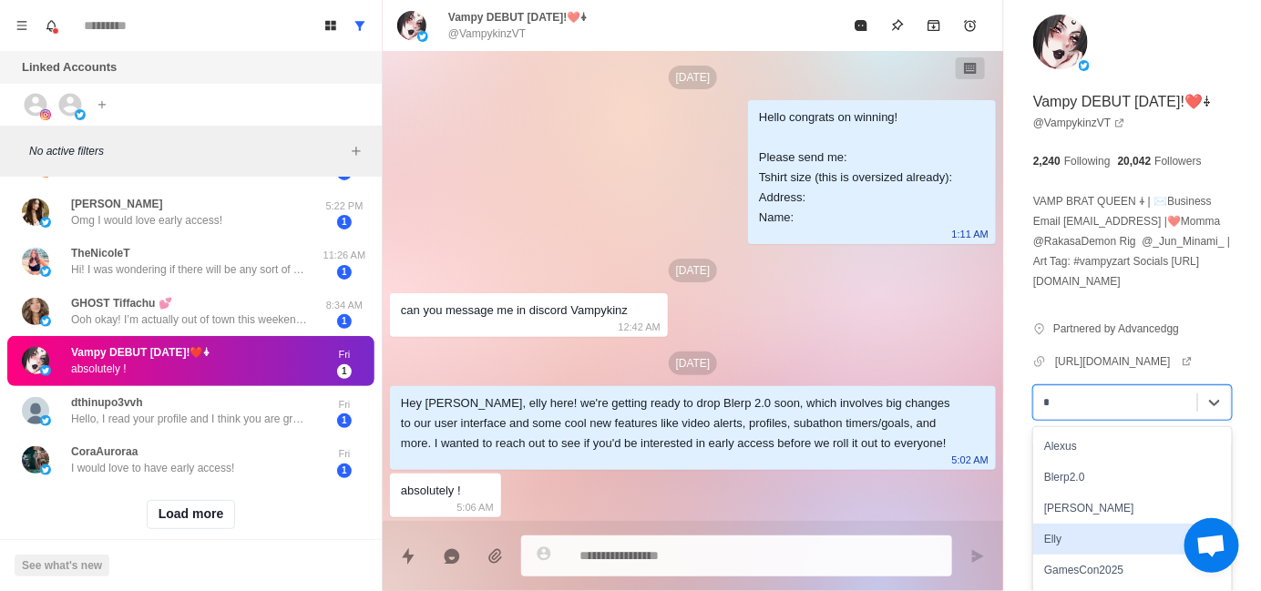
click at [1098, 555] on div "Elly" at bounding box center [1132, 539] width 199 height 31
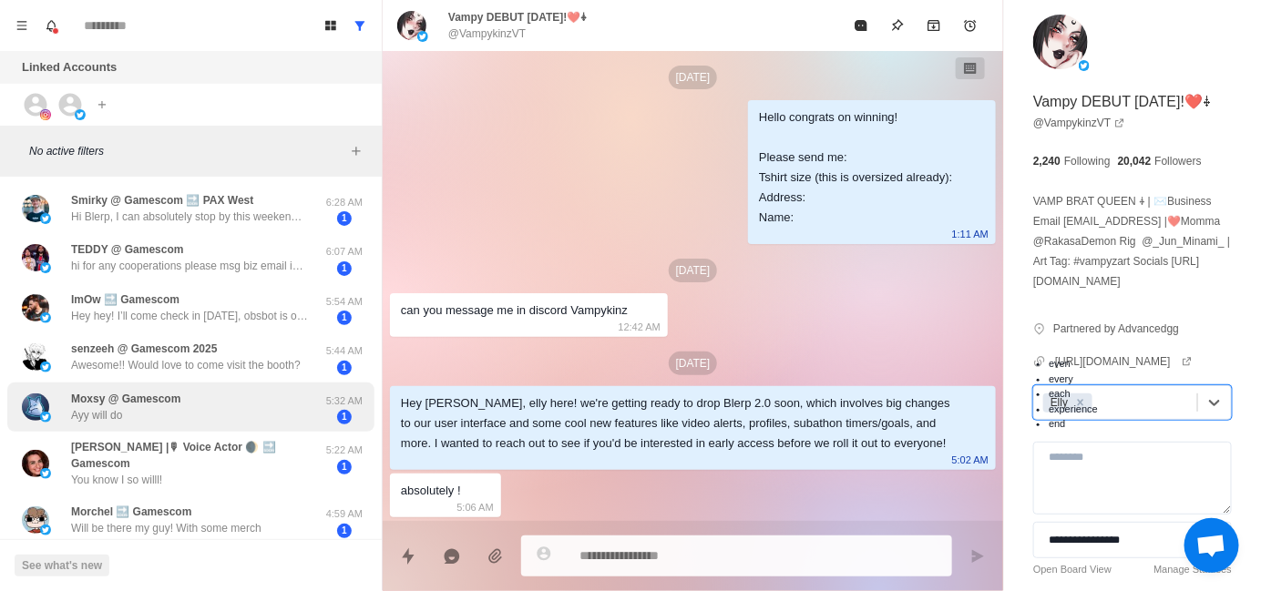
scroll to position [0, 0]
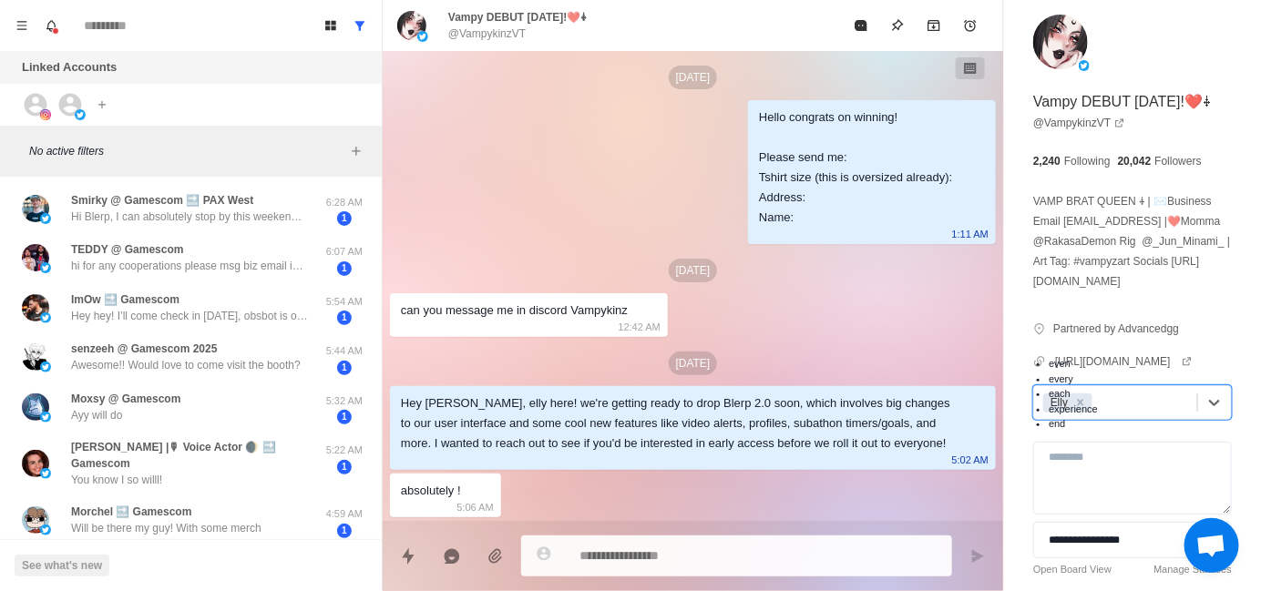
click at [232, 126] on div "No active filters" at bounding box center [191, 151] width 382 height 51
type textarea "*"
